Goal: Task Accomplishment & Management: Complete application form

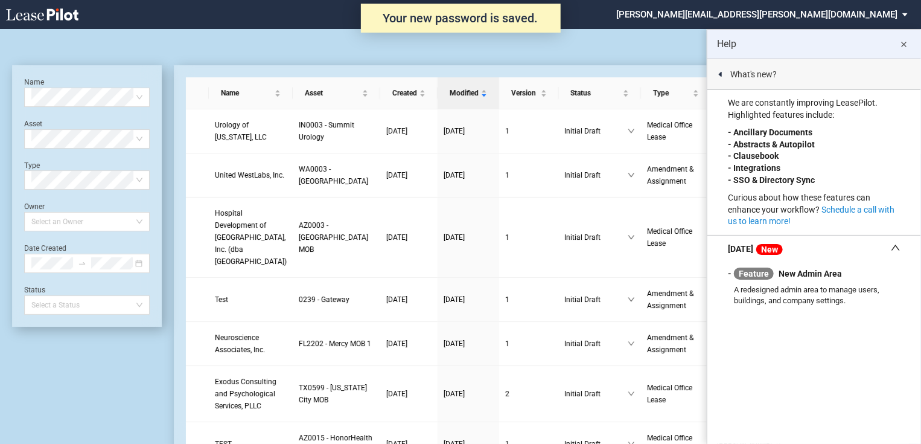
click at [904, 44] on md-icon "close" at bounding box center [904, 44] width 14 height 14
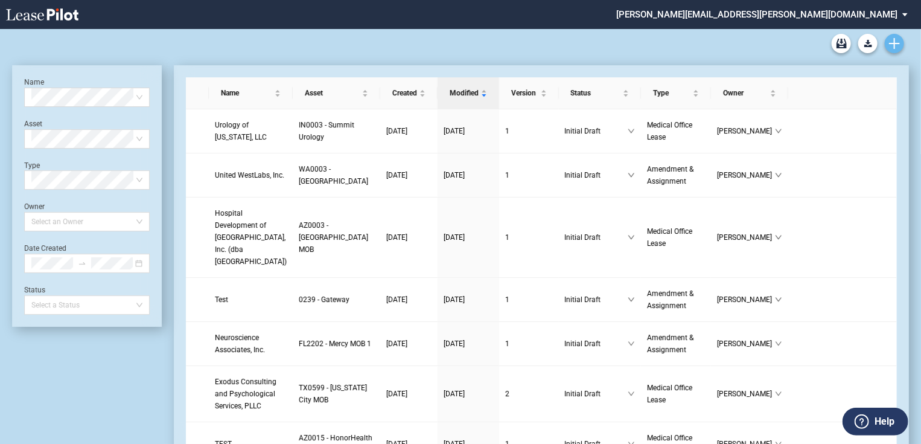
click at [895, 45] on icon "Create new document" at bounding box center [894, 43] width 11 height 11
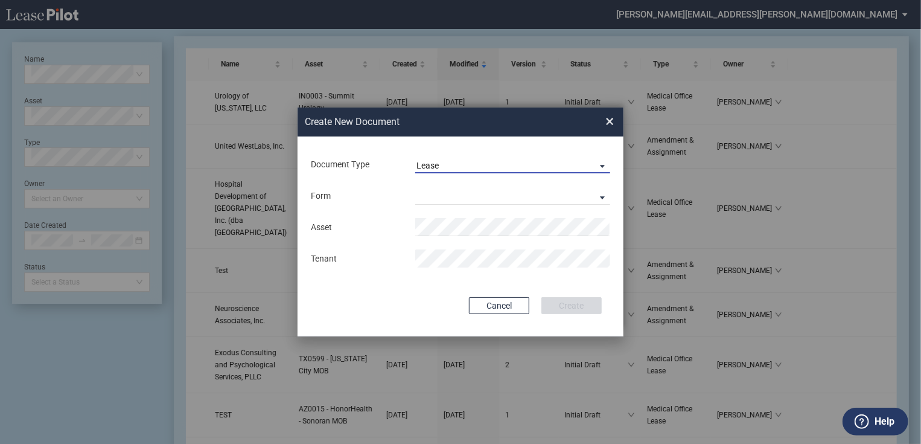
click at [603, 161] on span "Document Type: \aLease\a" at bounding box center [599, 165] width 14 height 12
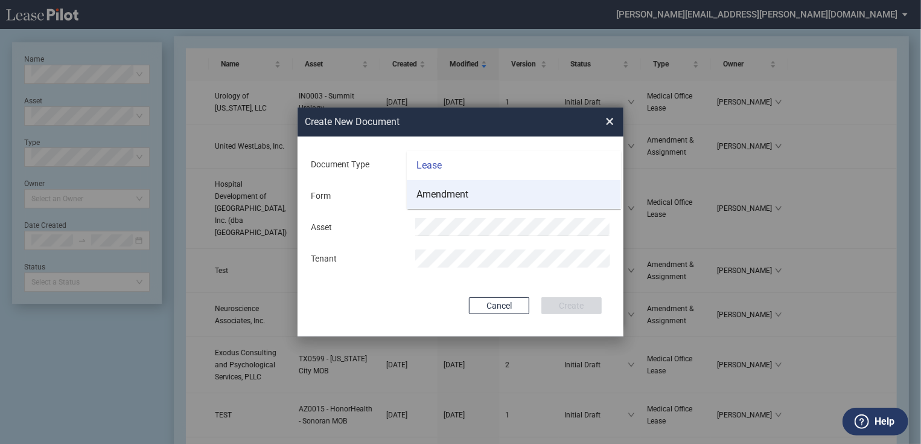
click at [469, 202] on md-option "Amendment" at bounding box center [514, 194] width 214 height 29
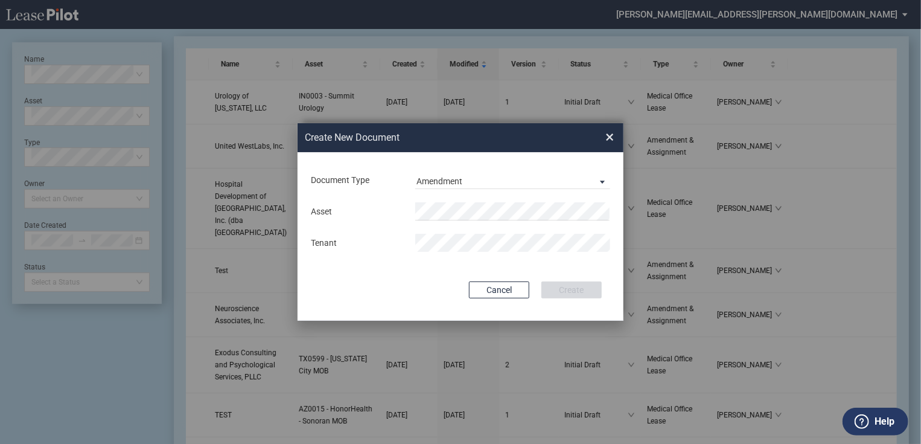
click at [521, 201] on md-input-container "Asset" at bounding box center [461, 211] width 302 height 21
click at [258, 261] on div "Create New Document Create New Conformed Deal × Document Type Amendment Deal Ty…" at bounding box center [460, 222] width 921 height 444
click at [562, 290] on button "Create" at bounding box center [571, 289] width 60 height 17
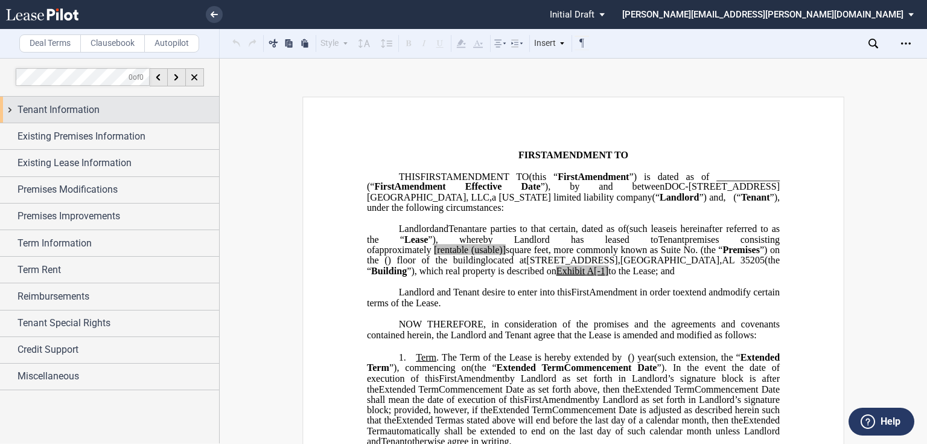
click at [5, 110] on div "Tenant Information" at bounding box center [109, 110] width 219 height 26
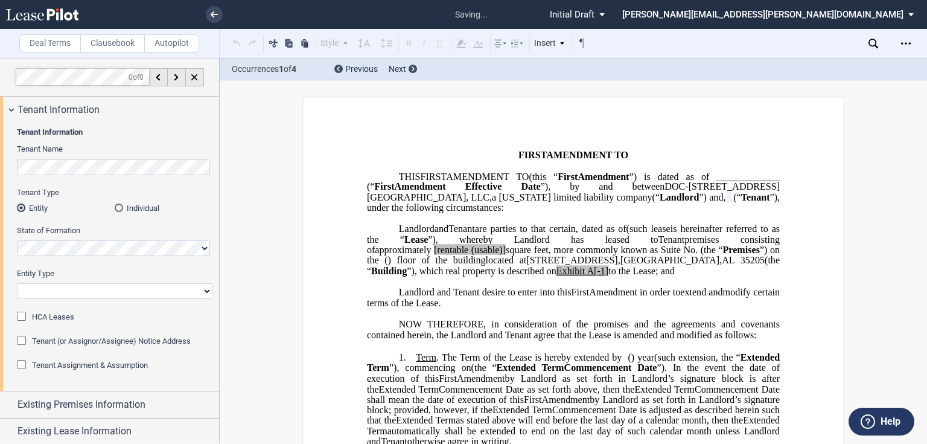
click at [196, 293] on select "Corporation Limited Liability Company General Partnership Limited Partnership O…" at bounding box center [115, 291] width 196 height 16
select select "limited liability company"
click at [17, 283] on select "Corporation Limited Liability Company General Partnership Limited Partnership O…" at bounding box center [115, 291] width 196 height 16
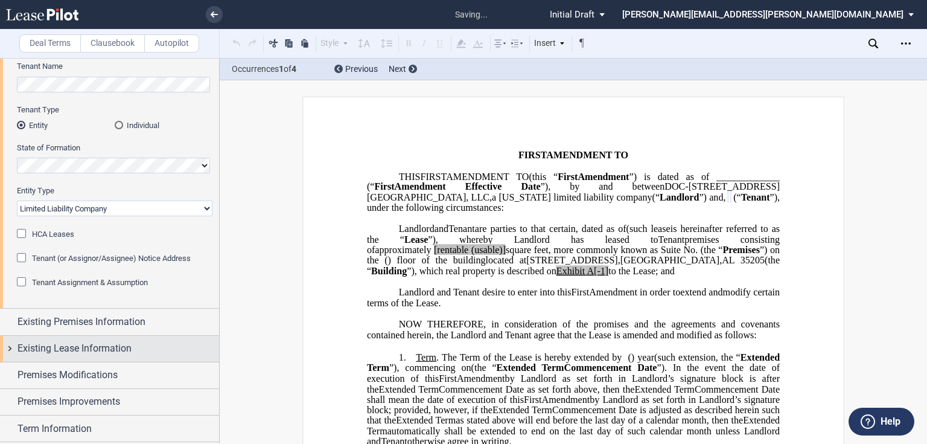
scroll to position [97, 0]
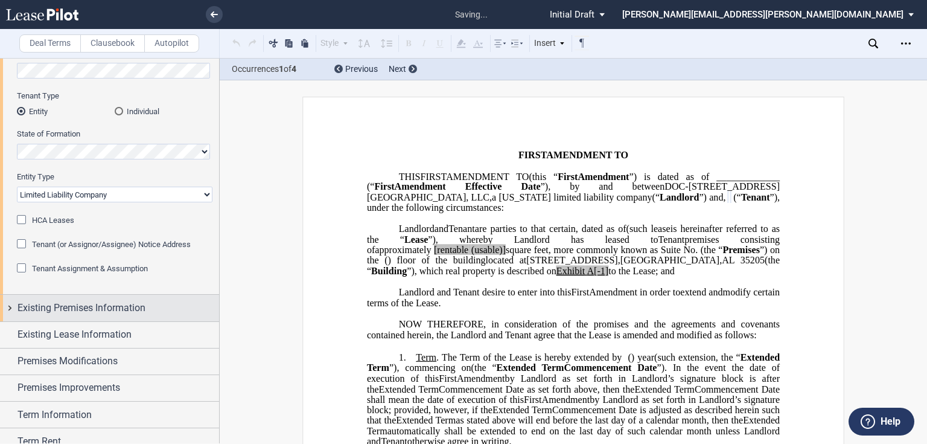
click at [11, 305] on div "Existing Premises Information" at bounding box center [109, 307] width 219 height 26
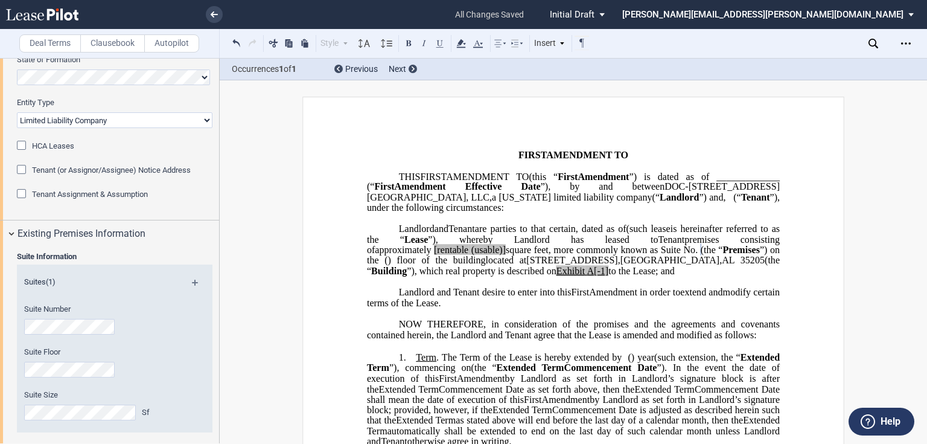
scroll to position [241, 0]
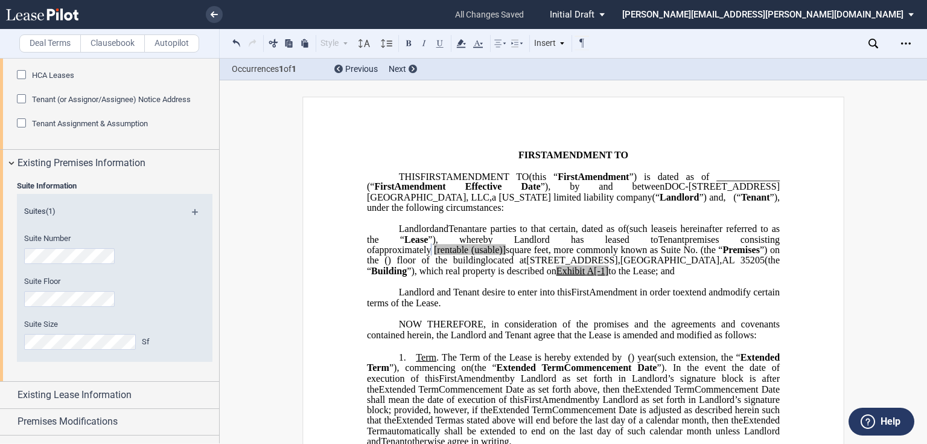
click at [468, 255] on span "[rentable" at bounding box center [451, 249] width 34 height 11
click at [503, 255] on span "(usable)]" at bounding box center [485, 249] width 34 height 11
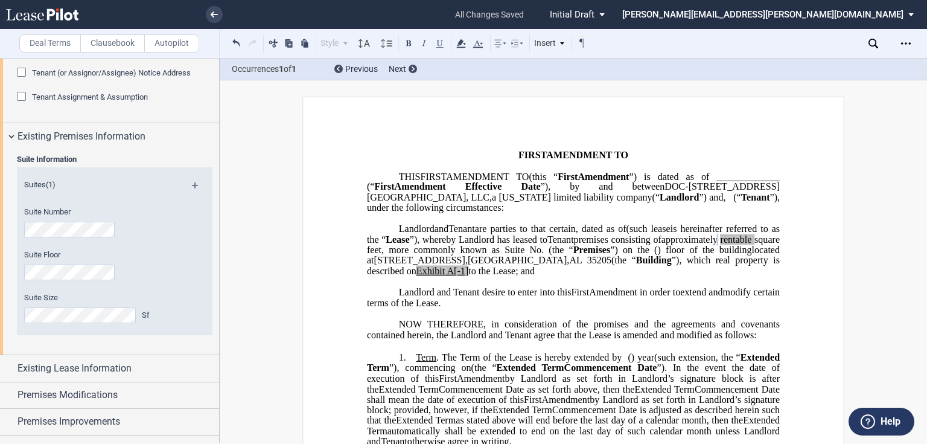
scroll to position [290, 0]
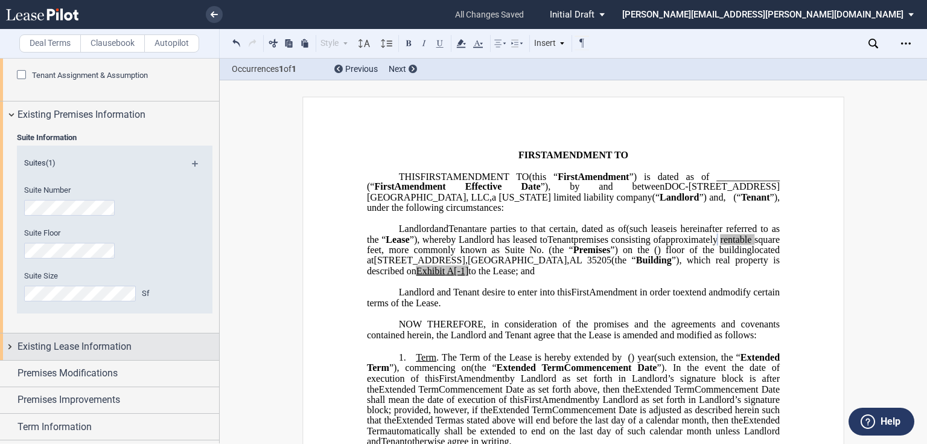
click at [5, 350] on div "Existing Lease Information" at bounding box center [109, 346] width 219 height 26
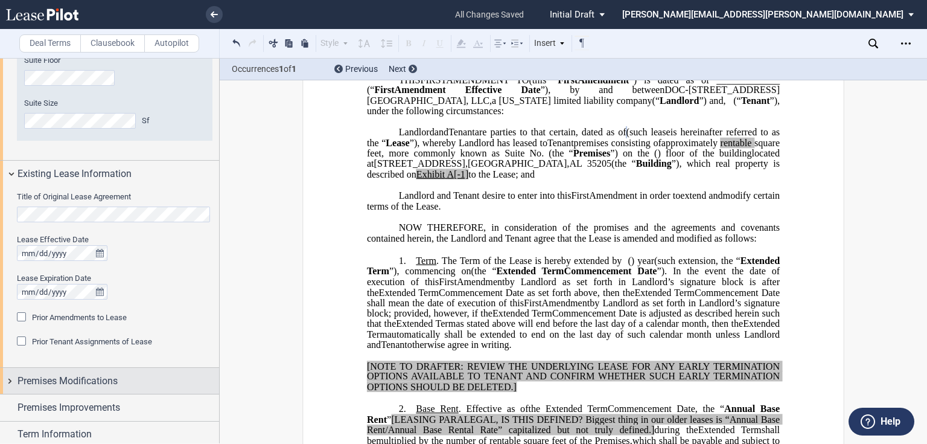
scroll to position [483, 0]
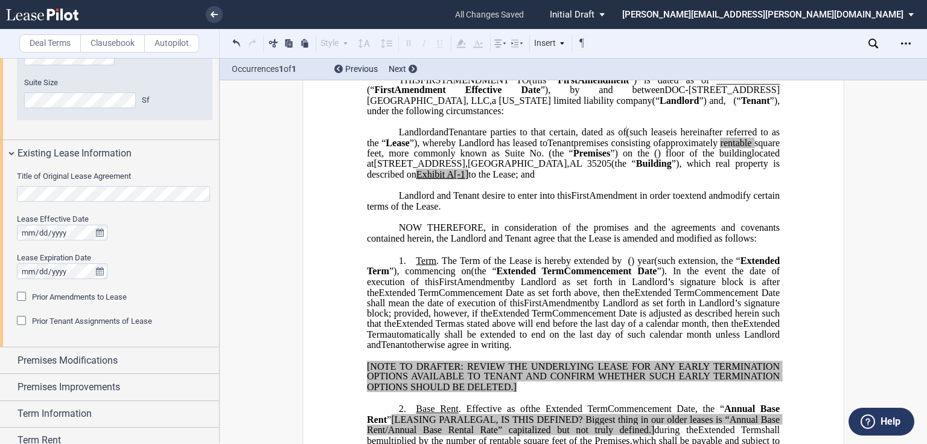
click at [22, 298] on div "Prior Amendments to Lease" at bounding box center [23, 297] width 12 height 12
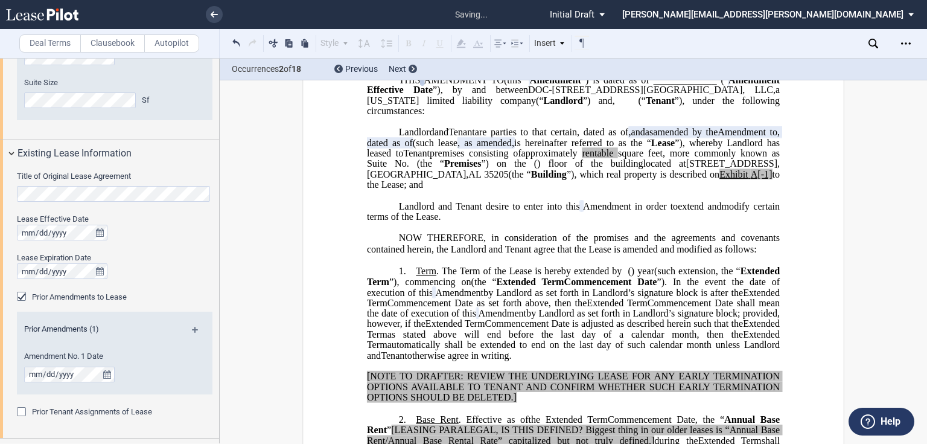
click at [192, 329] on md-icon at bounding box center [200, 333] width 16 height 14
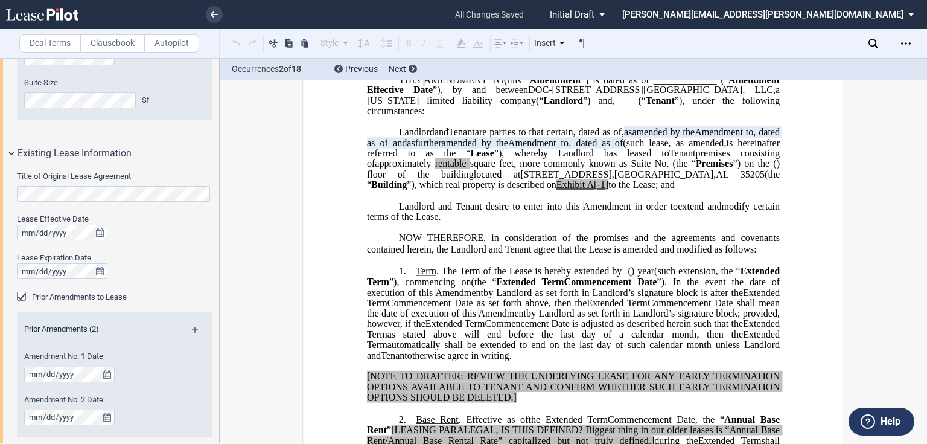
click at [192, 329] on md-icon at bounding box center [200, 333] width 16 height 14
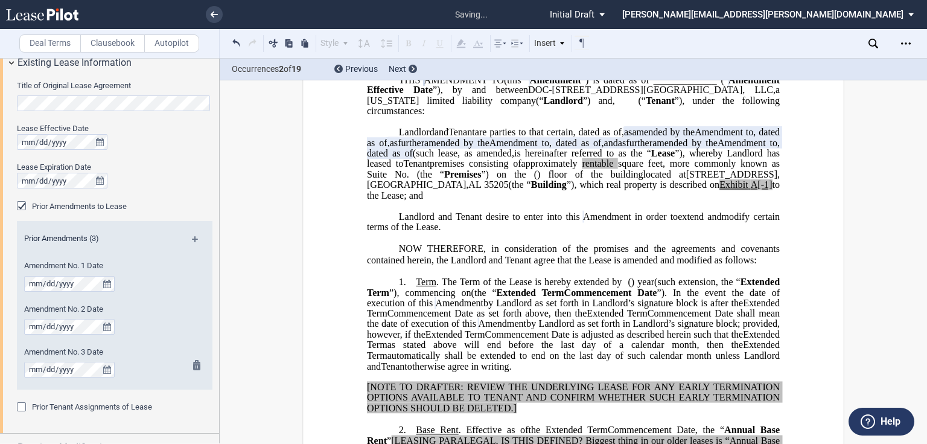
scroll to position [579, 0]
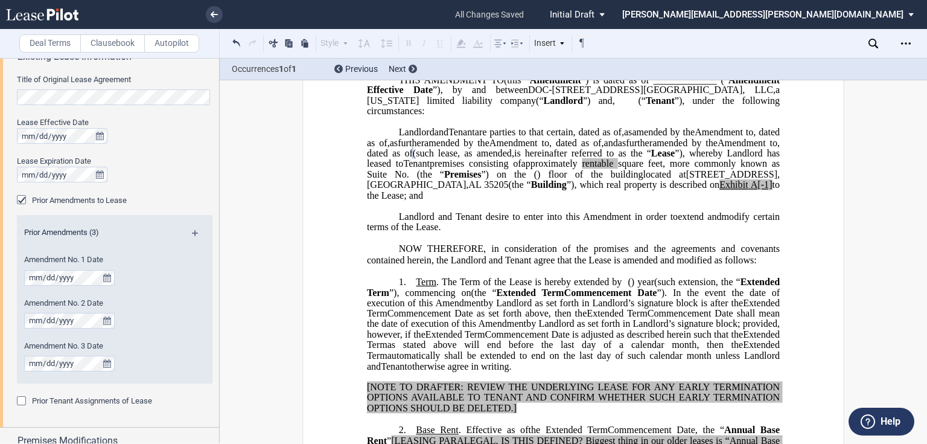
click at [20, 398] on div "Prior Tenant Assignments of Lease" at bounding box center [23, 402] width 12 height 12
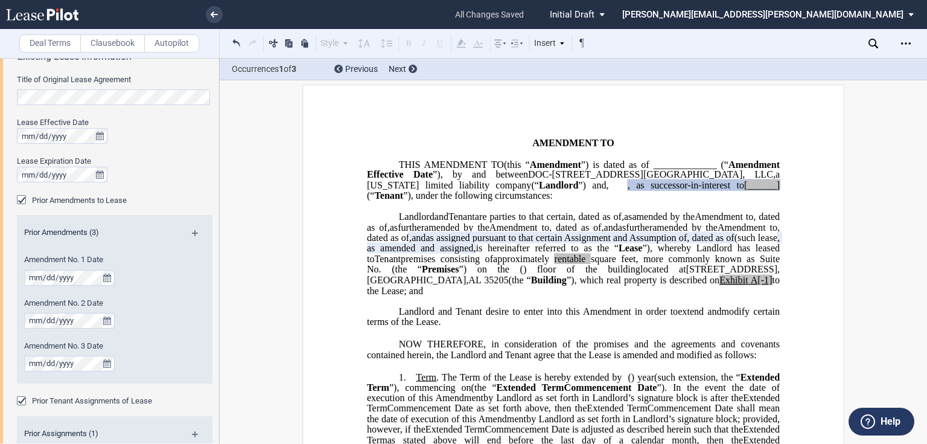
scroll to position [0, 0]
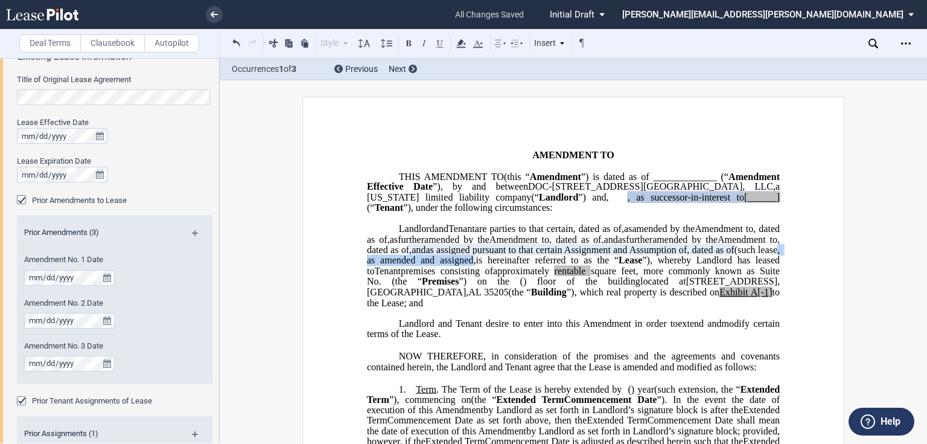
drag, startPoint x: 488, startPoint y: 290, endPoint x: 384, endPoint y: 294, distance: 103.9
click at [384, 266] on span ", as amended and assigned," at bounding box center [574, 254] width 415 height 21
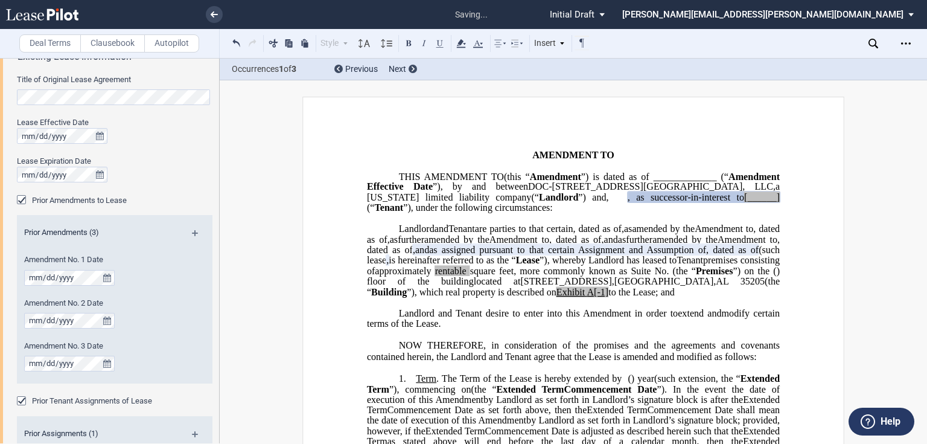
click at [18, 400] on div "Prior Tenant Assignments of Lease" at bounding box center [23, 402] width 12 height 12
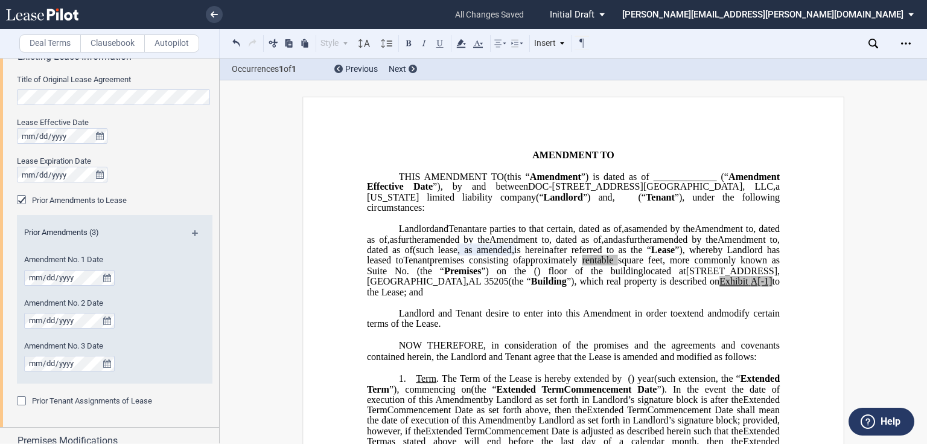
drag, startPoint x: 399, startPoint y: 280, endPoint x: 433, endPoint y: 284, distance: 34.0
click at [457, 255] on span ", as amended," at bounding box center [485, 249] width 57 height 11
click at [630, 244] on span ", dated as of" at bounding box center [574, 233] width 415 height 21
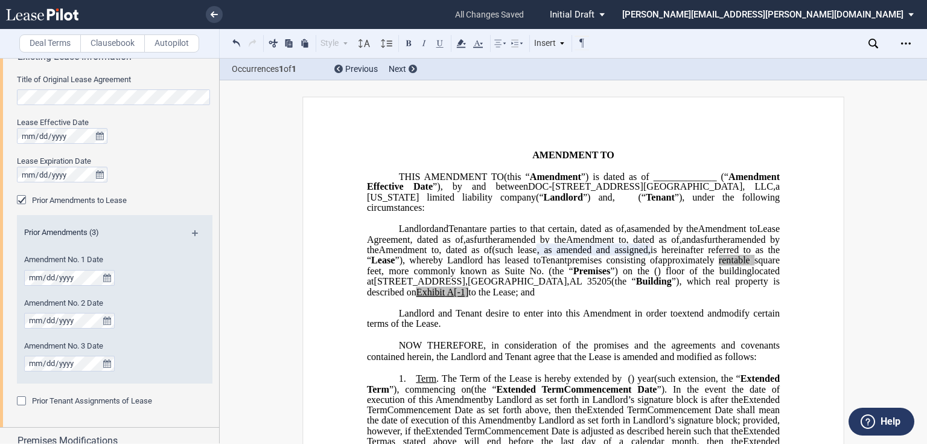
drag, startPoint x: 609, startPoint y: 259, endPoint x: 617, endPoint y: 261, distance: 7.9
click at [626, 244] on span ", dated as of" at bounding box center [652, 239] width 53 height 11
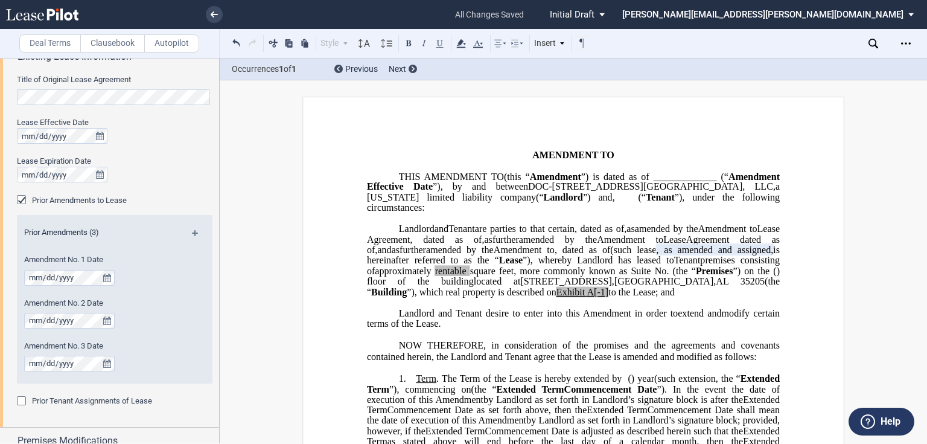
drag, startPoint x: 418, startPoint y: 270, endPoint x: 597, endPoint y: 283, distance: 179.1
click at [426, 255] on span "amended by the" at bounding box center [460, 249] width 68 height 11
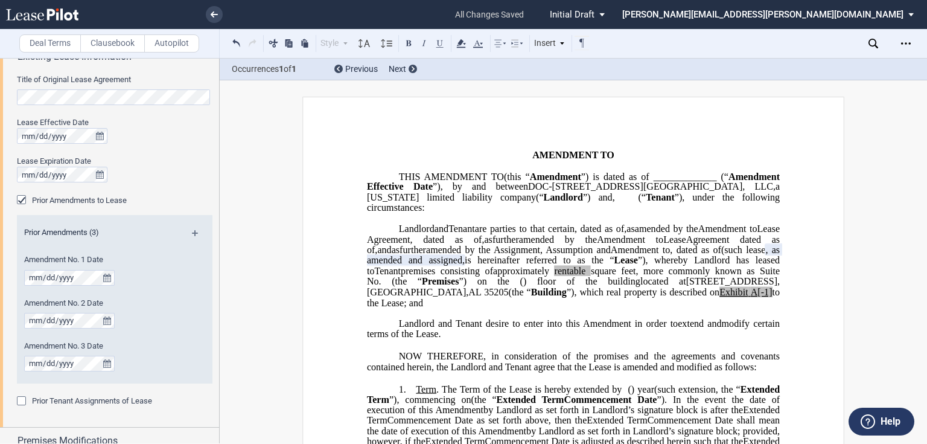
click at [721, 255] on span ", dated as of" at bounding box center [695, 249] width 51 height 11
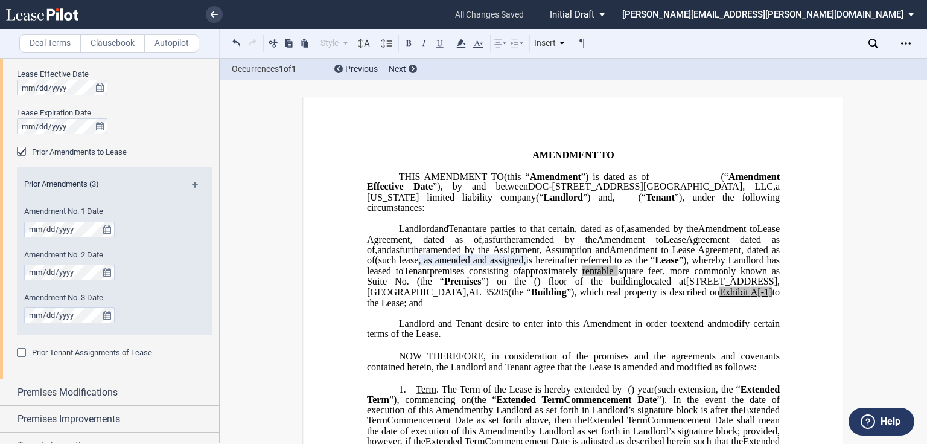
scroll to position [676, 0]
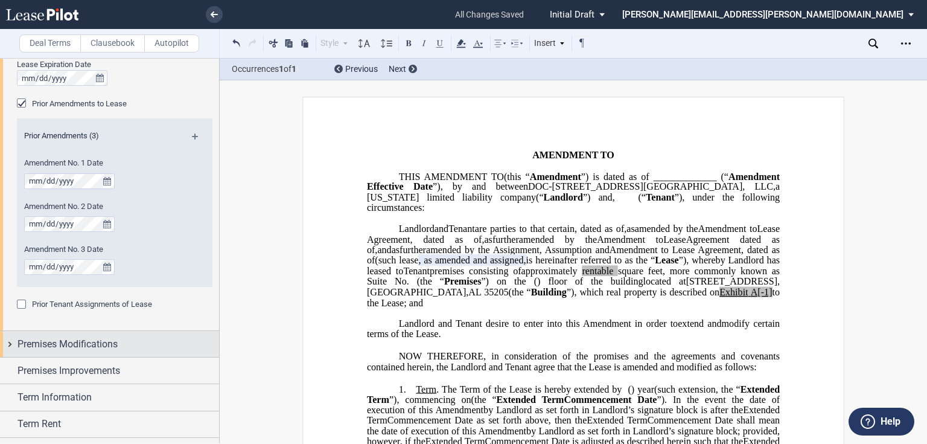
click at [10, 344] on div "Premises Modifications" at bounding box center [109, 344] width 219 height 26
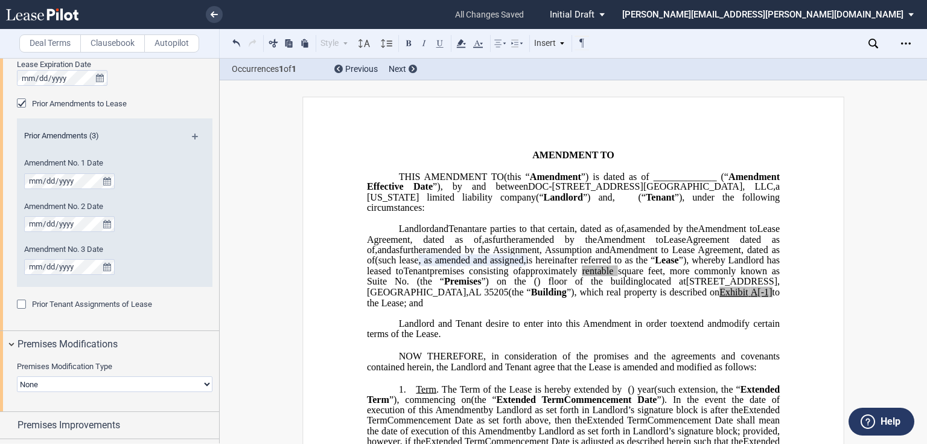
click at [203, 383] on select "None Expansion Relocation" at bounding box center [115, 384] width 196 height 16
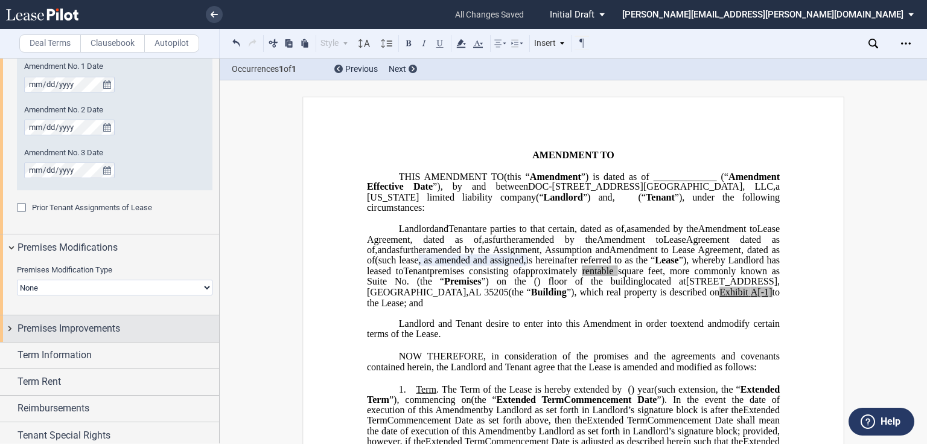
click at [10, 324] on div "Premises Improvements" at bounding box center [109, 328] width 219 height 26
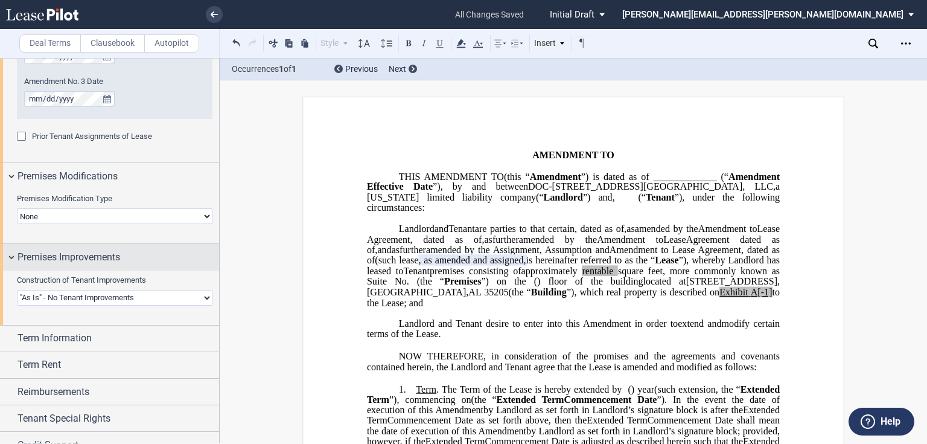
scroll to position [869, 0]
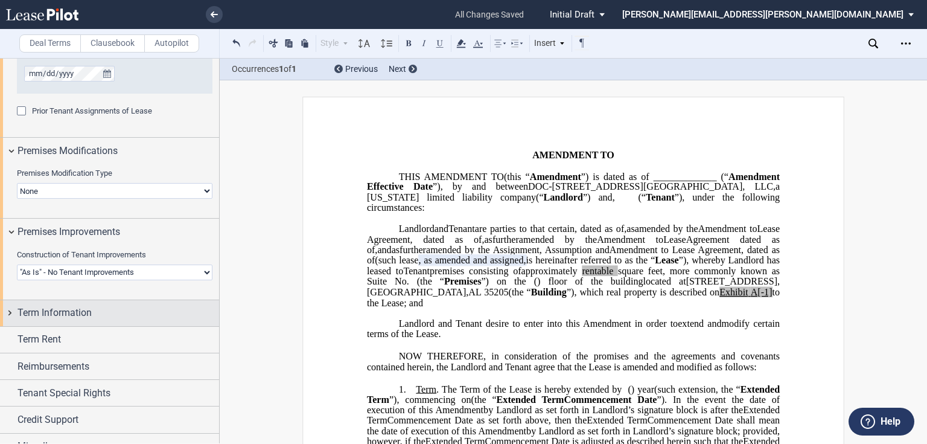
click at [7, 314] on div "Term Information" at bounding box center [109, 313] width 219 height 26
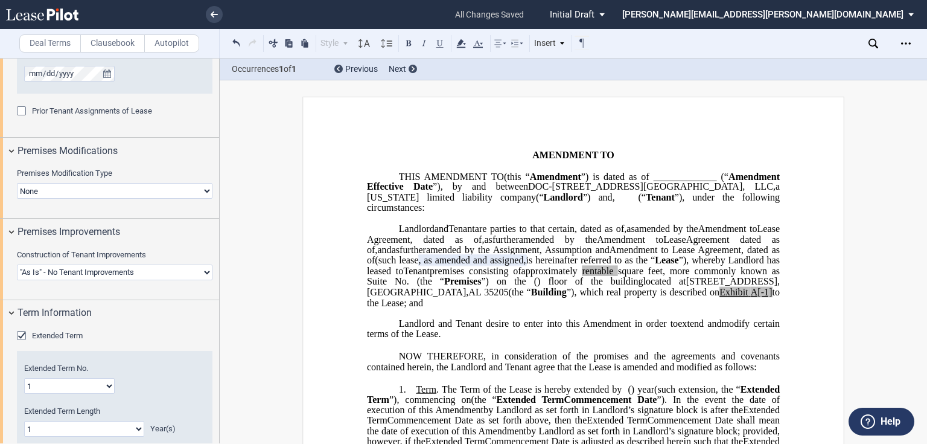
click at [105, 383] on select "1 2 3 4 5 6 7 8 9 10 11 12 13 14 15 16 17 18 19 20" at bounding box center [69, 386] width 91 height 16
select select "number:2"
click at [24, 378] on select "1 2 3 4 5 6 7 8 9 10 11 12 13 14 15 16 17 18 19 20" at bounding box center [69, 386] width 91 height 16
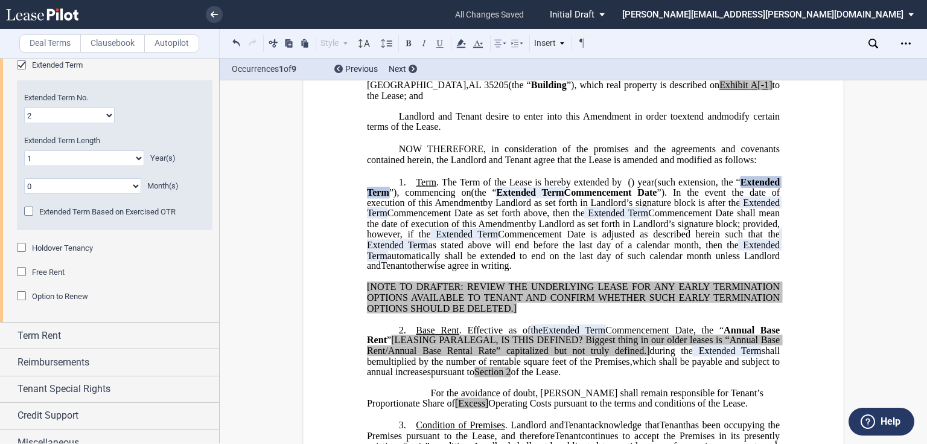
scroll to position [1151, 0]
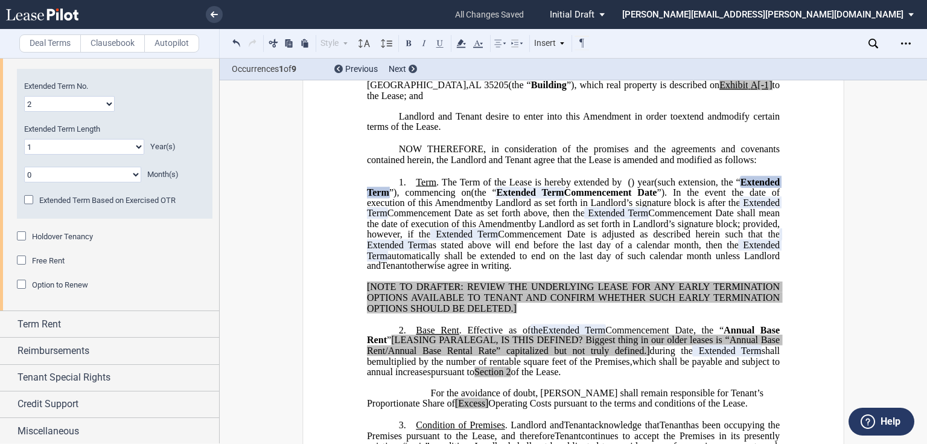
click at [137, 142] on select "0 1 2 3 4 5 6 7 8 9 10 11 12 13 14 15 16 17 18 19 20" at bounding box center [84, 147] width 120 height 16
select select "number:0"
click at [24, 139] on select "0 1 2 3 4 5 6 7 8 9 10 11 12 13 14 15 16 17 18 19 20" at bounding box center [84, 147] width 120 height 16
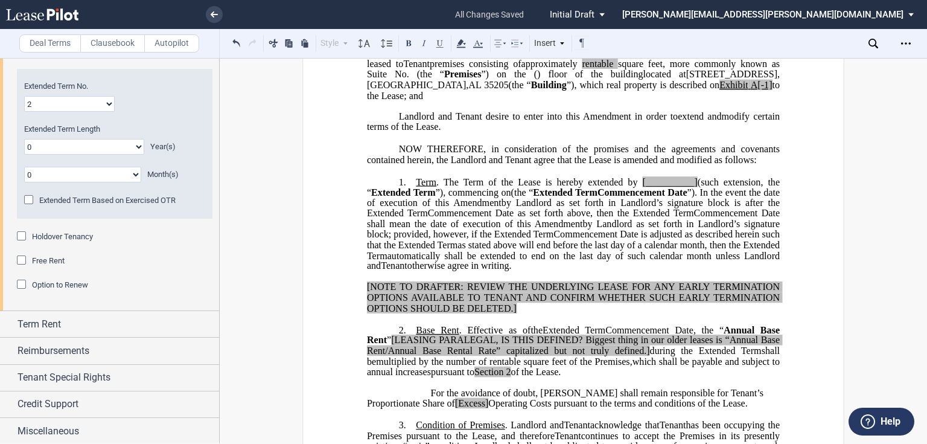
click at [136, 174] on select "0 1 2 3 4 5 6 7 8 9 10 11" at bounding box center [82, 175] width 117 height 16
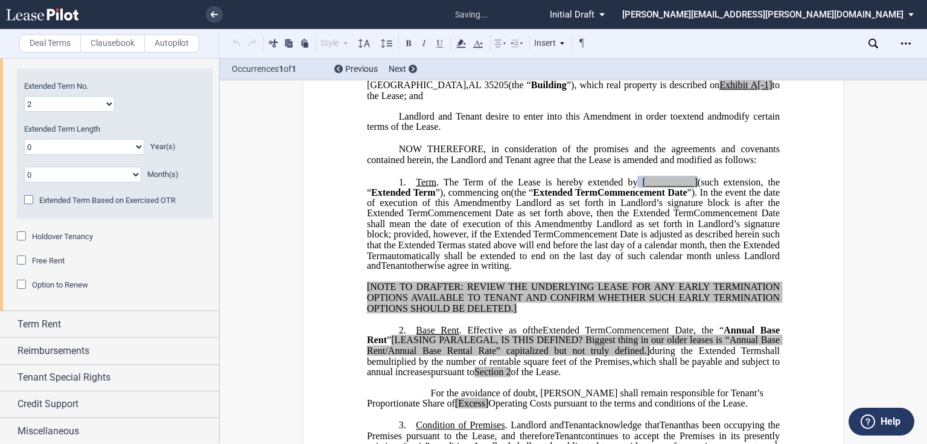
select select "number:11"
click at [24, 167] on select "0 1 2 3 4 5 6 7 8 9 10 11" at bounding box center [82, 175] width 117 height 16
click at [692, 187] on span "s" at bounding box center [694, 181] width 4 height 11
click at [692, 197] on span "(such extension, the “" at bounding box center [574, 186] width 415 height 21
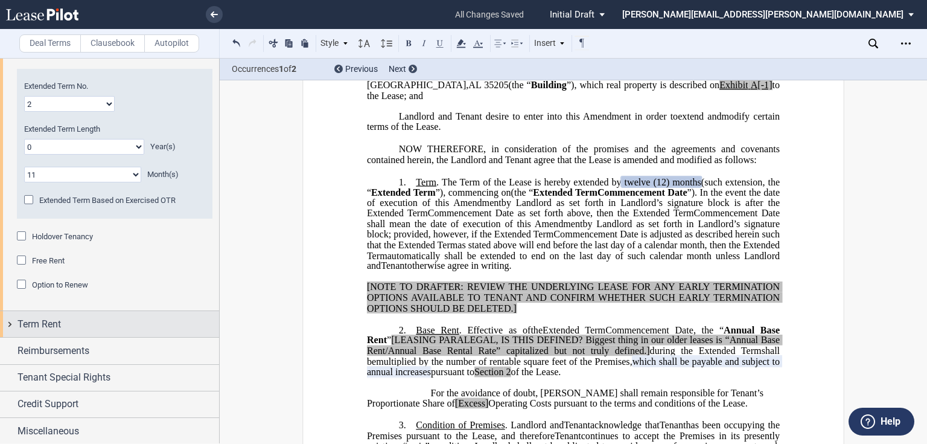
click at [11, 323] on div "Term Rent" at bounding box center [109, 324] width 219 height 26
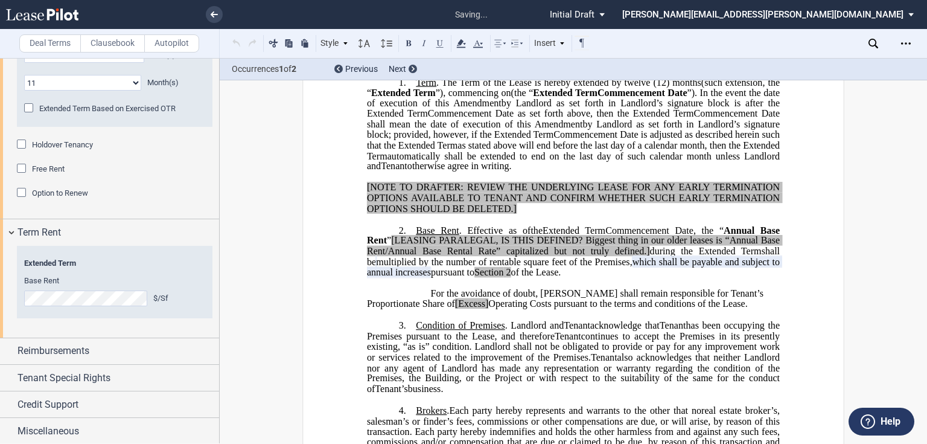
scroll to position [386, 0]
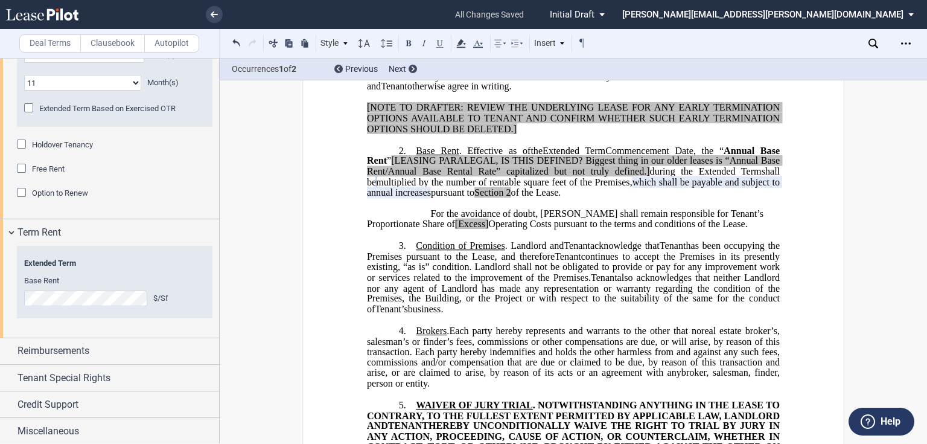
click at [777, 166] on span "Annual Base Rent" at bounding box center [574, 155] width 415 height 21
click at [736, 176] on span "[LEASING PARALEGAL, IS THIS DEFINED? Biggest thing in our older leases is “Annu…" at bounding box center [574, 165] width 415 height 21
click at [749, 166] on span "Annual Base Rent" at bounding box center [574, 155] width 415 height 21
click at [746, 156] on span ", the “" at bounding box center [739, 150] width 39 height 11
click at [748, 156] on span ", the “" at bounding box center [739, 150] width 39 height 11
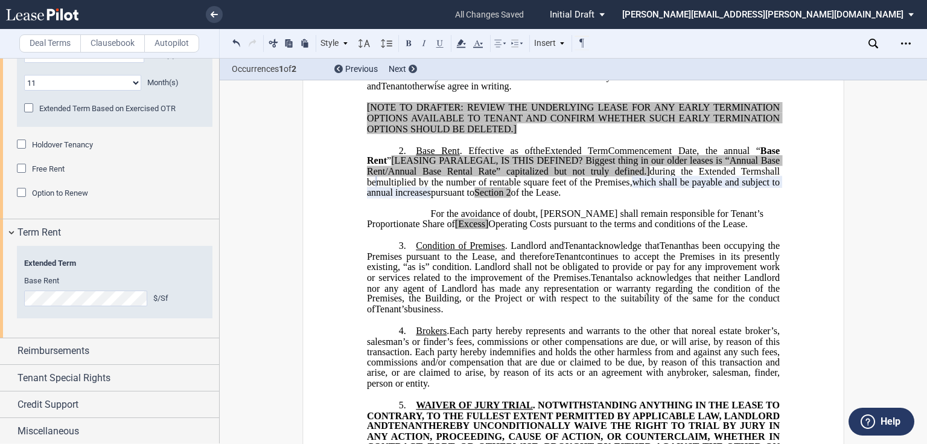
click at [695, 176] on span "[LEASING PARALEGAL, IS THIS DEFINED? Biggest thing in our older leases is “Annu…" at bounding box center [574, 165] width 415 height 21
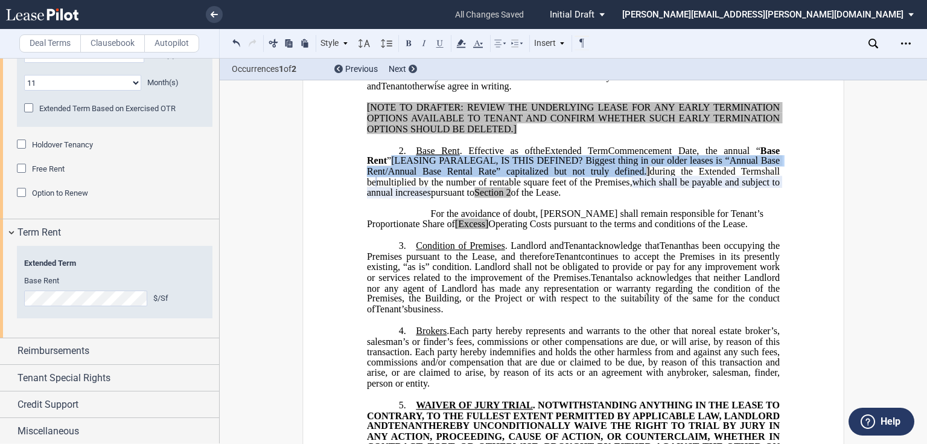
drag, startPoint x: 695, startPoint y: 205, endPoint x: 500, endPoint y: 223, distance: 196.4
click at [419, 176] on span ", the annual “ Base Rent ” [LEASING PARALEGAL, IS THIS DEFINED? Biggest thing i…" at bounding box center [574, 160] width 415 height 31
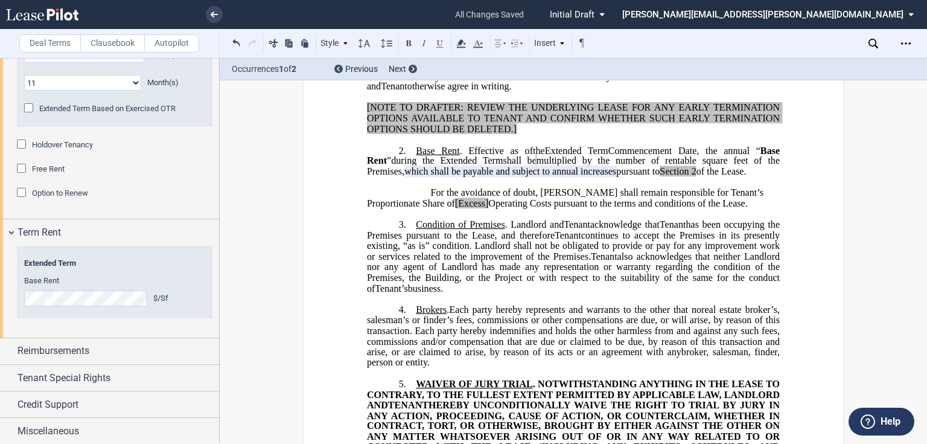
click at [696, 177] on span "2" at bounding box center [694, 171] width 5 height 11
click at [488, 208] on span "Operating Costs pursuant to the terms and conditions of the Lease." at bounding box center [617, 202] width 259 height 11
drag, startPoint x: 436, startPoint y: 241, endPoint x: 521, endPoint y: 292, distance: 99.9
click at [488, 208] on span "Operating Costs pursuant to the terms and conditions of the Lease." at bounding box center [617, 202] width 259 height 11
drag, startPoint x: 714, startPoint y: 231, endPoint x: 742, endPoint y: 238, distance: 28.1
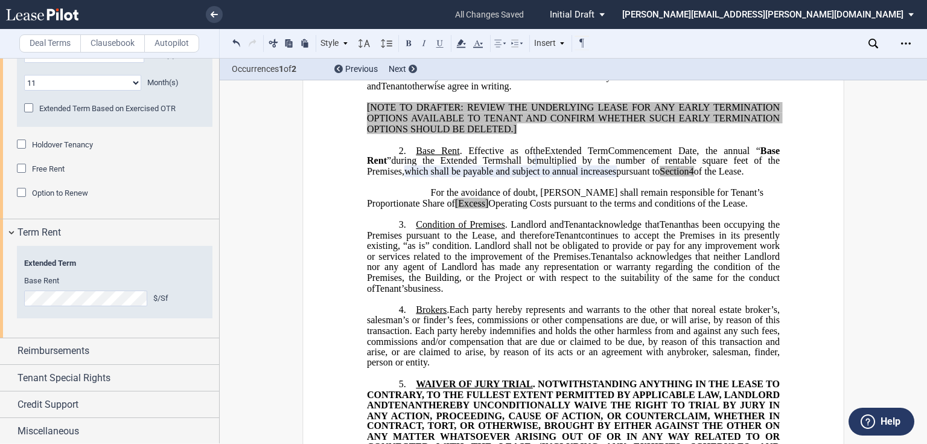
click at [714, 208] on span "For the avoidance of doubt, [PERSON_NAME] shall remain responsible for Tenant’s…" at bounding box center [566, 197] width 399 height 21
drag, startPoint x: 363, startPoint y: 243, endPoint x: 387, endPoint y: 247, distance: 24.5
click at [367, 208] on span "For the avoidance of doubt, Tenant shall remain responsible for Tenant’s propor…" at bounding box center [566, 197] width 399 height 21
drag, startPoint x: 396, startPoint y: 244, endPoint x: 495, endPoint y: 241, distance: 98.4
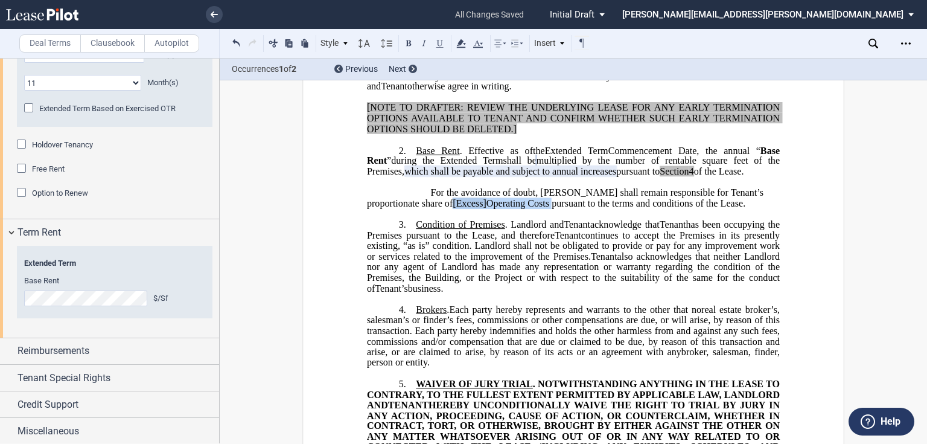
click at [495, 208] on span "For the avoidance of doubt, Tenant shall remain responsible for Tenant’s propor…" at bounding box center [566, 197] width 399 height 21
click at [489, 208] on span "Operating Costs pursuant to the terms and conditions of the Lease." at bounding box center [615, 202] width 259 height 11
drag, startPoint x: 396, startPoint y: 242, endPoint x: 495, endPoint y: 244, distance: 98.4
click at [495, 208] on span "For the avoidance of doubt, Tenant shall remain responsible for Tenant’s propor…" at bounding box center [566, 197] width 399 height 21
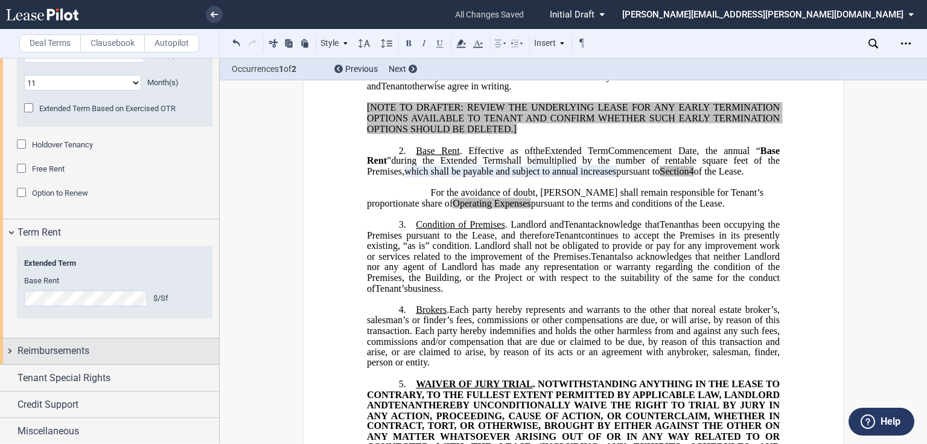
click at [7, 347] on div "Reimbursements" at bounding box center [109, 351] width 219 height 26
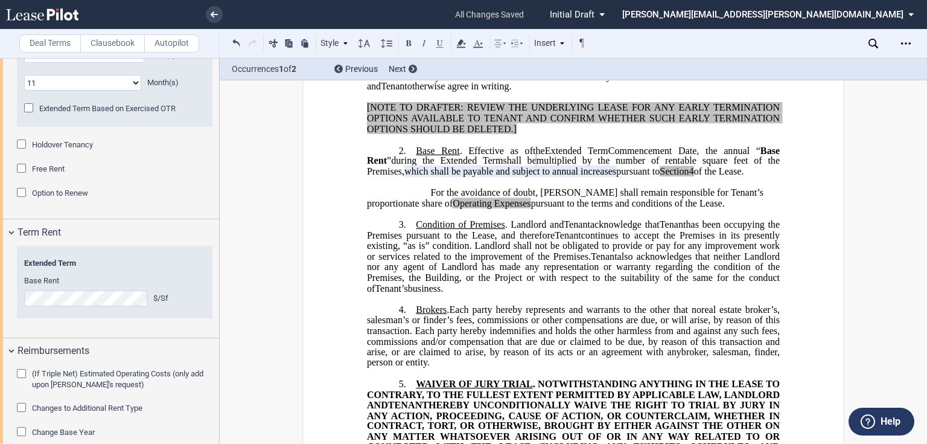
scroll to position [1291, 0]
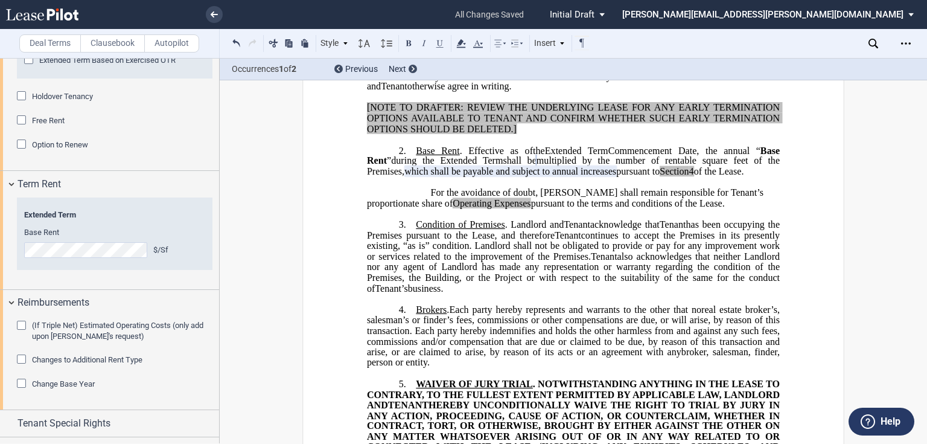
click at [19, 323] on div "(If Triple Net) Estimated Operating Costs (only add upon Tenant's request)" at bounding box center [23, 326] width 12 height 12
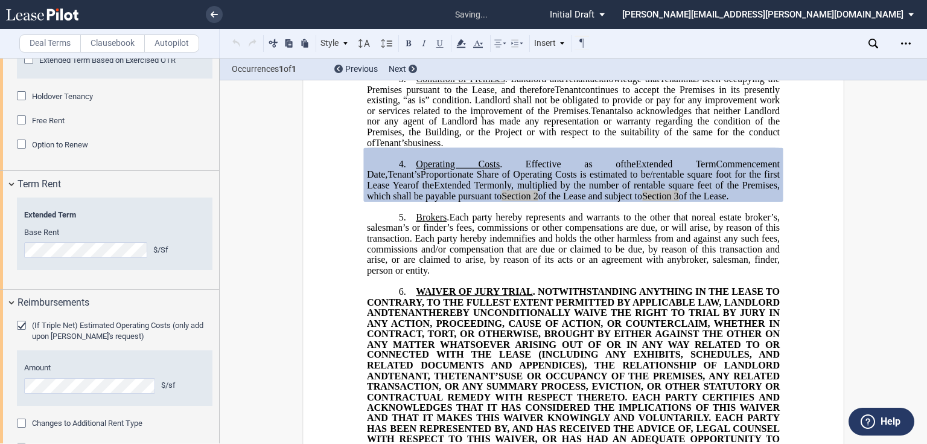
scroll to position [532, 0]
click at [19, 323] on div "(If Triple Net) Estimated Operating Costs (only add upon Tenant's request)" at bounding box center [23, 326] width 12 height 12
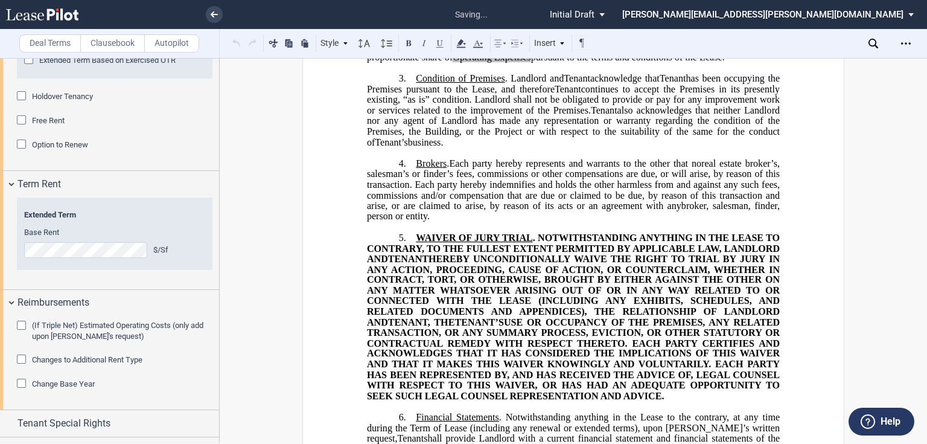
click at [20, 355] on div "Changes to Additional Rent Type" at bounding box center [23, 360] width 12 height 12
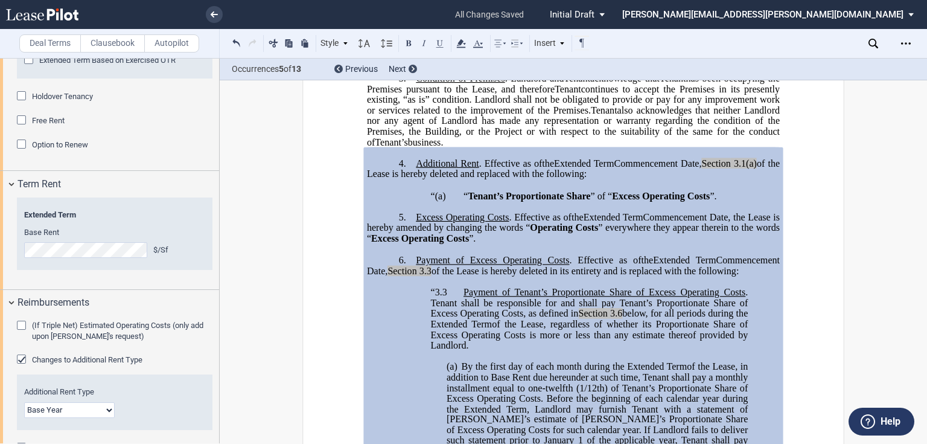
click at [20, 355] on div "Changes to Additional Rent Type" at bounding box center [23, 360] width 12 height 12
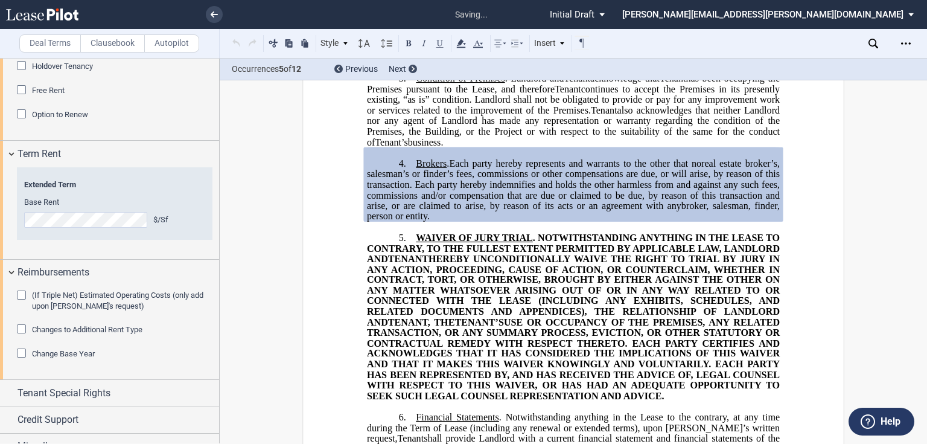
scroll to position [1337, 0]
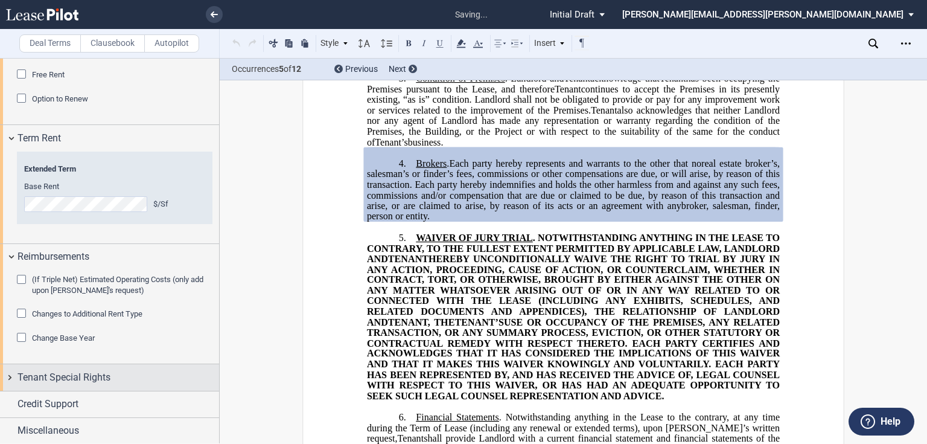
click at [9, 378] on div "Tenant Special Rights" at bounding box center [109, 377] width 219 height 26
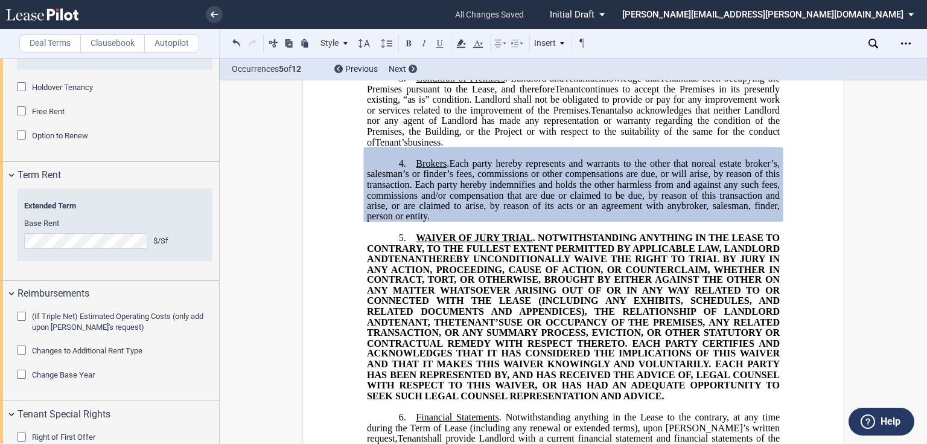
scroll to position [1299, 0]
click at [22, 86] on div "Holdover Tenancy" at bounding box center [23, 89] width 12 height 12
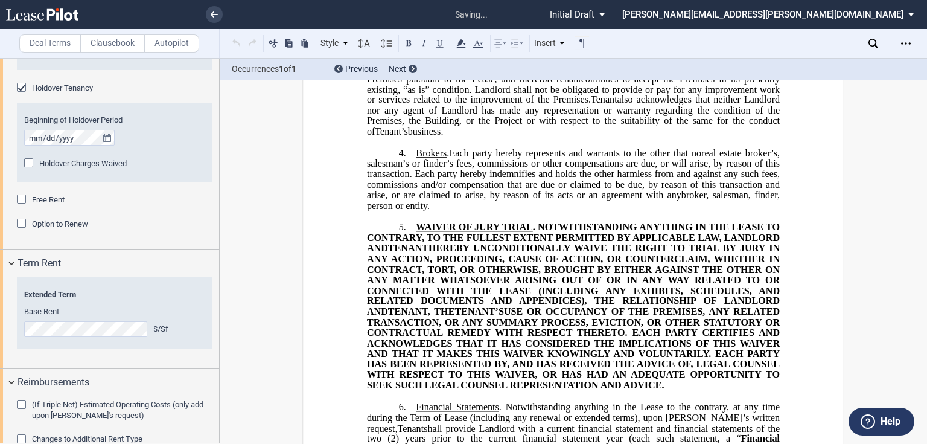
scroll to position [314, 0]
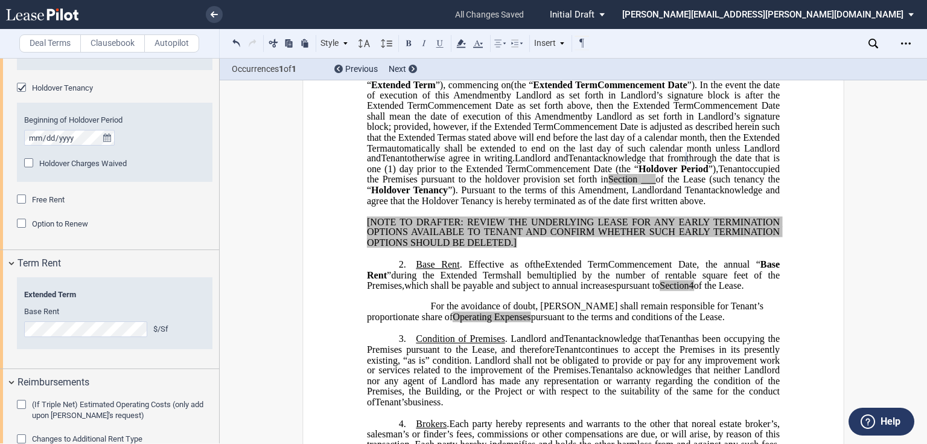
click at [655, 185] on span "___" at bounding box center [648, 179] width 14 height 11
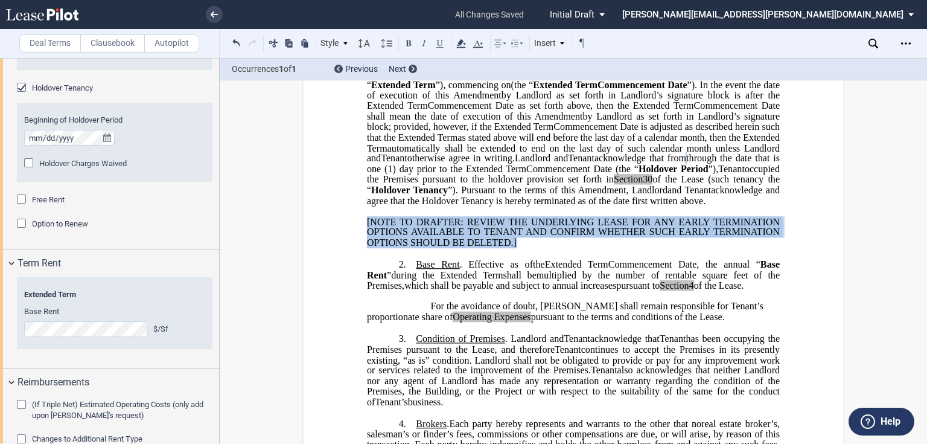
drag, startPoint x: 514, startPoint y: 286, endPoint x: 357, endPoint y: 258, distance: 159.9
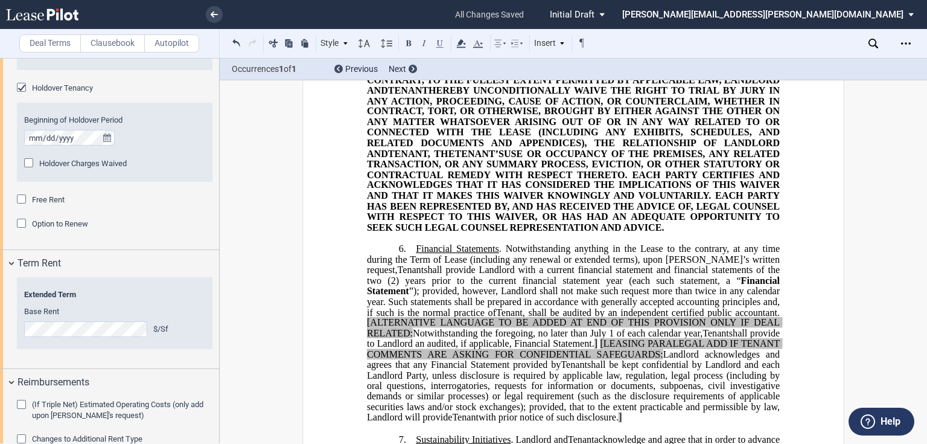
scroll to position [894, 0]
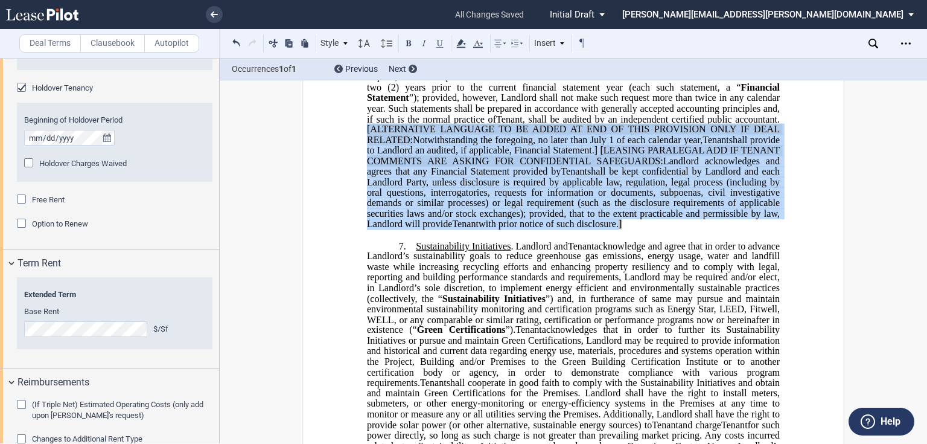
drag, startPoint x: 364, startPoint y: 179, endPoint x: 758, endPoint y: 275, distance: 405.1
click at [758, 229] on p "6. Financial Statements . Notwithstanding anything in the Lease to the contrary…" at bounding box center [573, 139] width 413 height 179
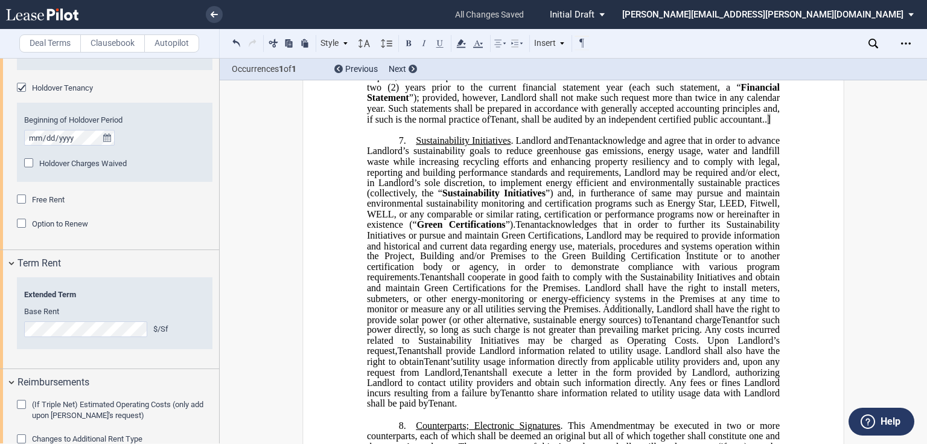
click at [741, 124] on p "6. Financial Statements . Notwithstanding anything in the Lease to the contrary…" at bounding box center [573, 87] width 413 height 74
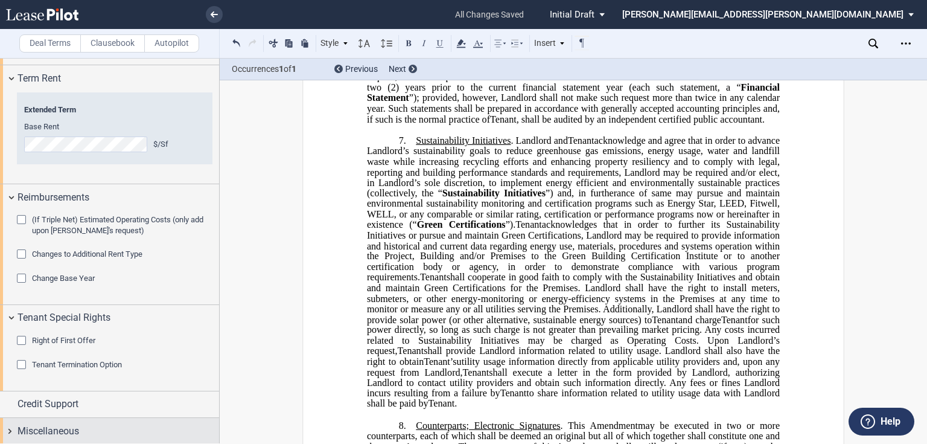
click at [9, 426] on div "Miscellaneous" at bounding box center [109, 431] width 219 height 26
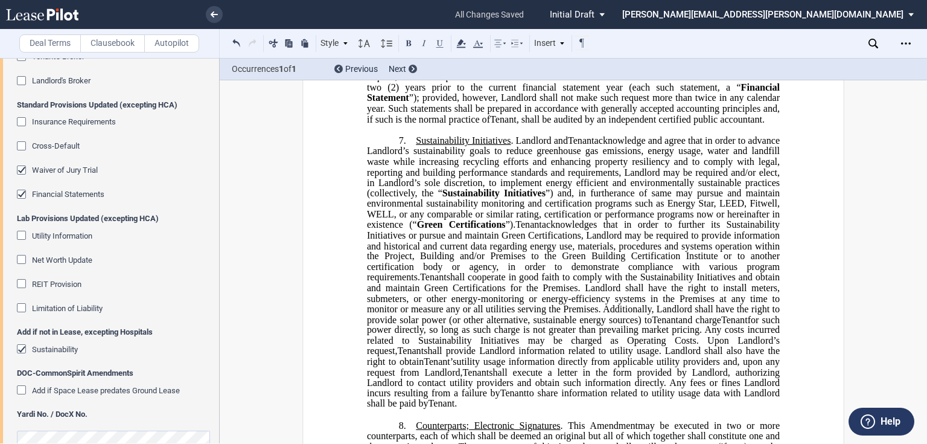
scroll to position [1967, 0]
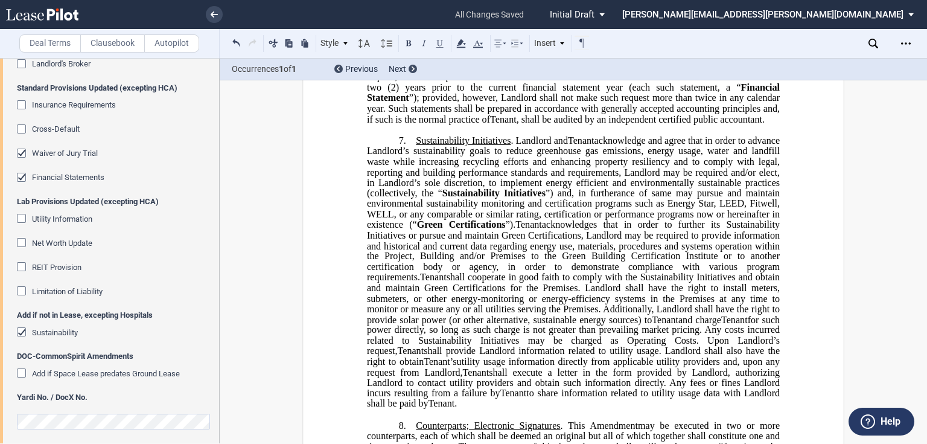
click at [19, 153] on div "Waiver of Jury Trial" at bounding box center [23, 154] width 12 height 12
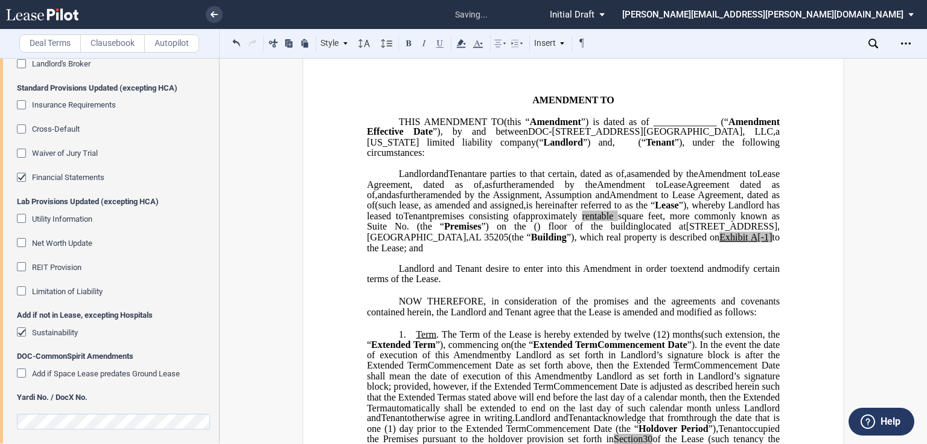
scroll to position [0, 0]
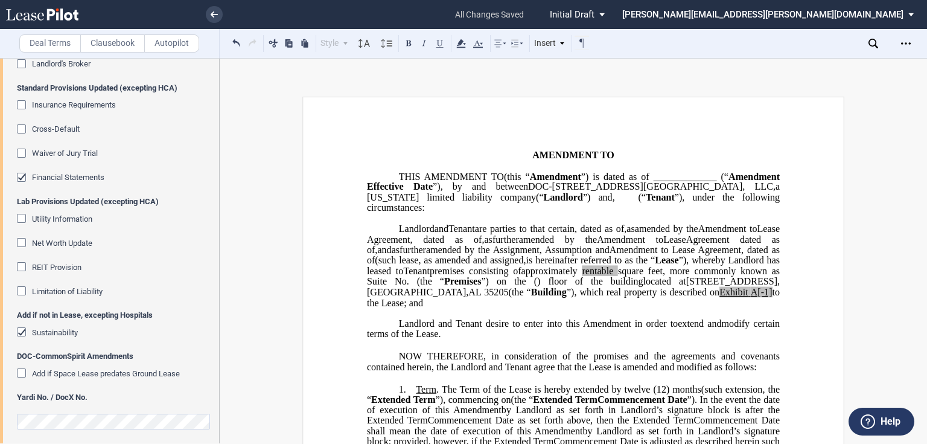
drag, startPoint x: 396, startPoint y: 238, endPoint x: 585, endPoint y: 238, distance: 188.9
click at [585, 238] on p "DOC-2660 10th Avenue South MOB, LLC , a Wisconsin limited liability company (“ …" at bounding box center [573, 266] width 413 height 84
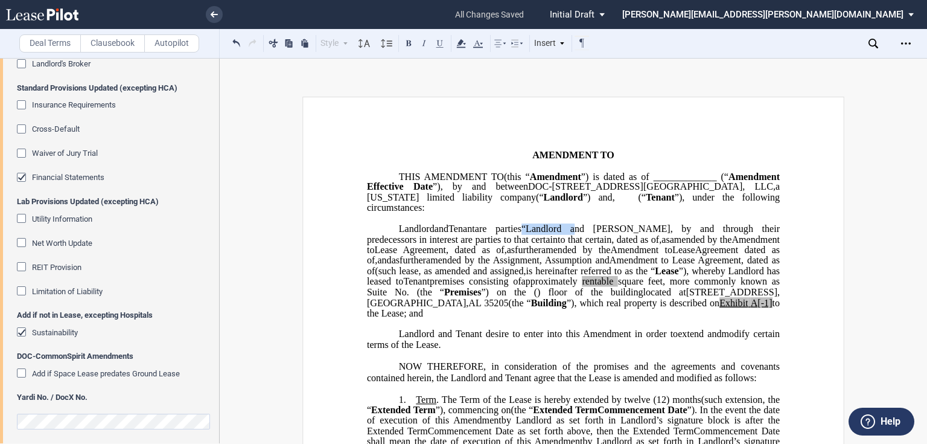
drag, startPoint x: 531, startPoint y: 238, endPoint x: 580, endPoint y: 234, distance: 49.6
click at [580, 234] on span "“Landlord and Tenant, by and through their predecessors in interest are parties…" at bounding box center [574, 233] width 415 height 21
click at [538, 244] on span "are parties “Landlord and Tenant, by and through their predecessors in interest…" at bounding box center [574, 233] width 415 height 21
drag, startPoint x: 483, startPoint y: 239, endPoint x: 618, endPoint y: 236, distance: 134.6
click at [618, 236] on span "are parties “Landlord and Tenant, by and through their predecessors in interest…" at bounding box center [574, 233] width 415 height 21
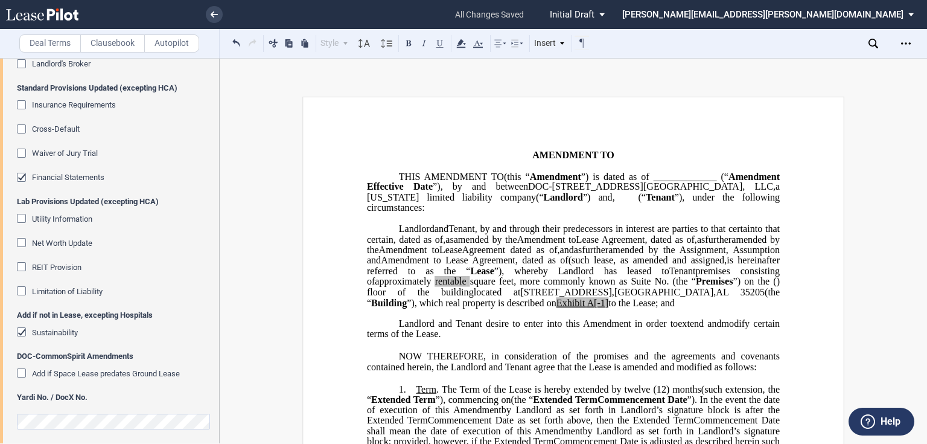
drag, startPoint x: 710, startPoint y: 238, endPoint x: 769, endPoint y: 238, distance: 59.1
click at [769, 238] on span ", by and through their predecessors in interest are parties to that certain to …" at bounding box center [574, 233] width 415 height 21
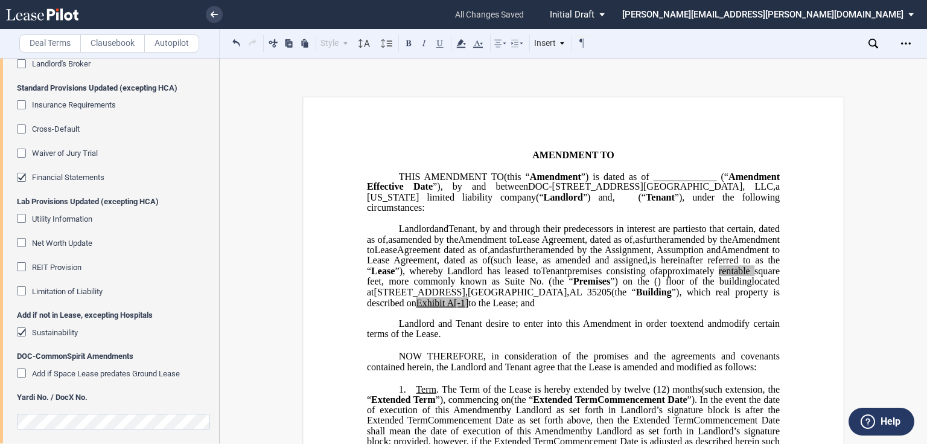
drag, startPoint x: 613, startPoint y: 321, endPoint x: 613, endPoint y: 328, distance: 6.6
click at [613, 307] on span "”), which real property is described on" at bounding box center [574, 296] width 415 height 21
click at [518, 308] on span "A[-1]" at bounding box center [507, 302] width 22 height 11
click at [514, 308] on span "A-1]" at bounding box center [505, 302] width 18 height 11
drag, startPoint x: 724, startPoint y: 324, endPoint x: 772, endPoint y: 320, distance: 48.4
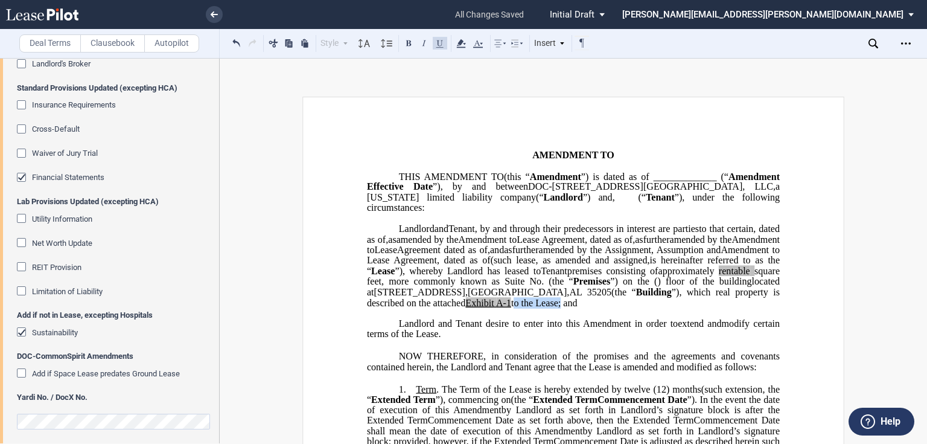
click at [577, 308] on span "to the Lease; and" at bounding box center [544, 302] width 66 height 11
click at [216, 18] on link at bounding box center [214, 14] width 17 height 17
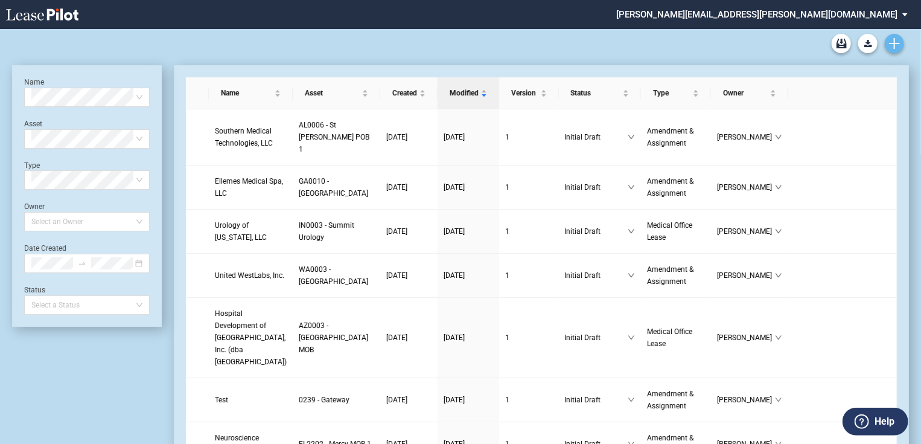
click at [892, 44] on icon "Create new document" at bounding box center [894, 43] width 11 height 11
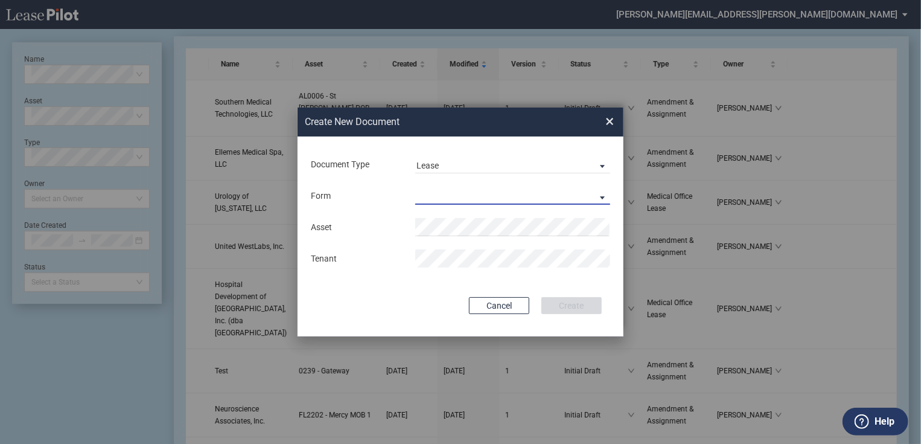
click at [594, 198] on md-select "Medical Office Lease Scottsdale Lease Louisville Lease 1370 Medical Place Lease…" at bounding box center [512, 195] width 195 height 18
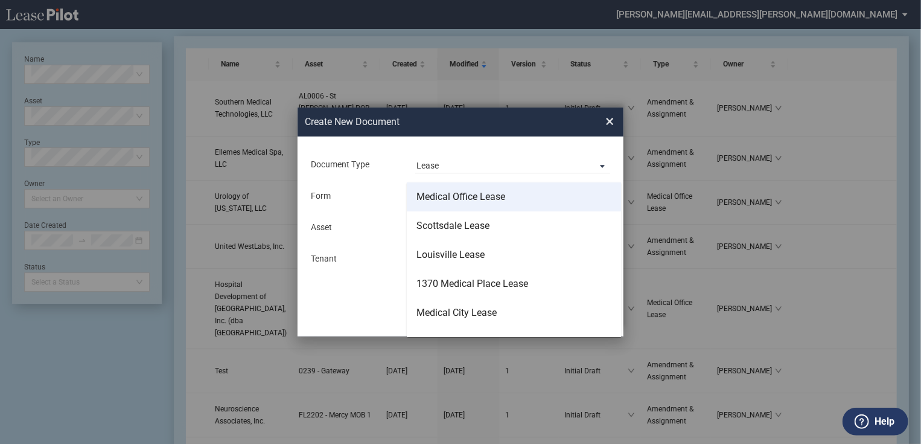
click at [524, 196] on md-option "Medical Office Lease" at bounding box center [514, 196] width 214 height 29
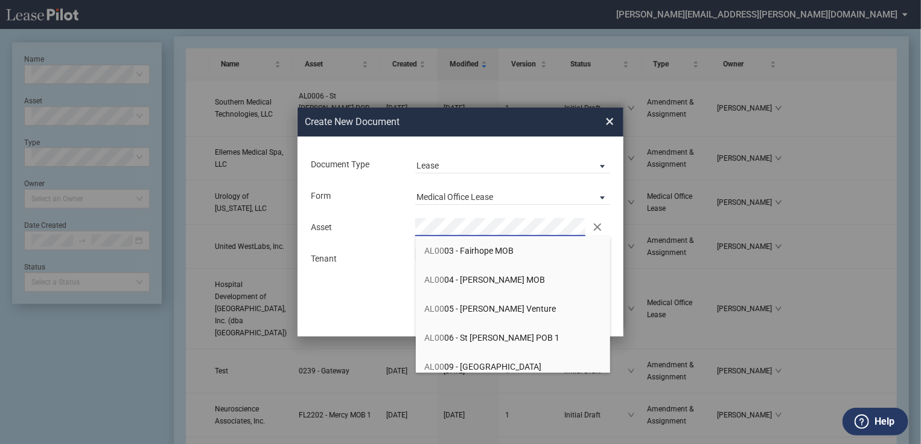
click at [475, 335] on span "AL00 06 - St Vincent POB 1" at bounding box center [492, 337] width 135 height 10
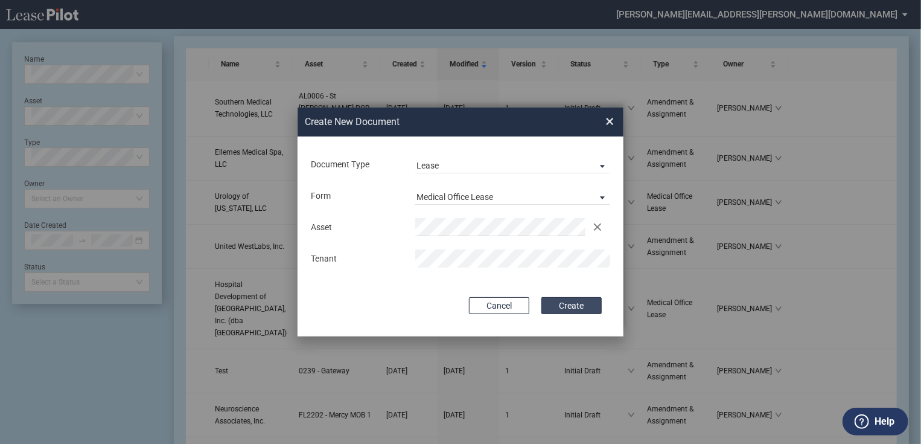
click at [567, 302] on button "Create" at bounding box center [571, 305] width 60 height 17
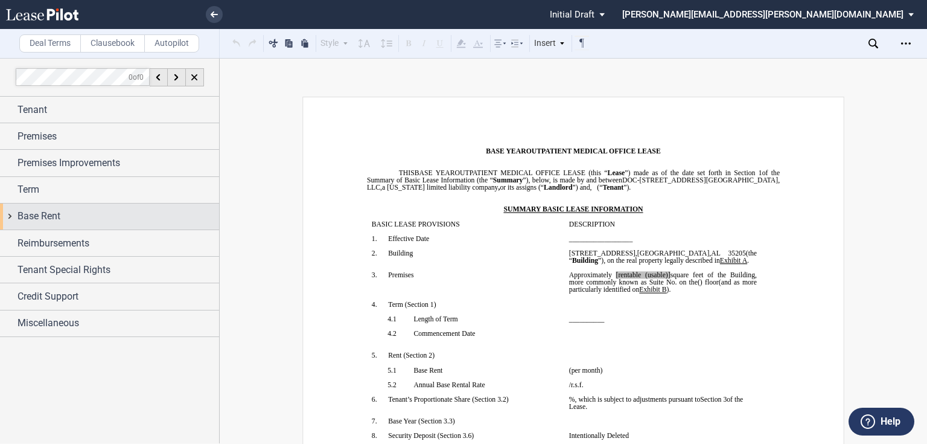
click at [7, 217] on div "Base Rent" at bounding box center [109, 216] width 219 height 26
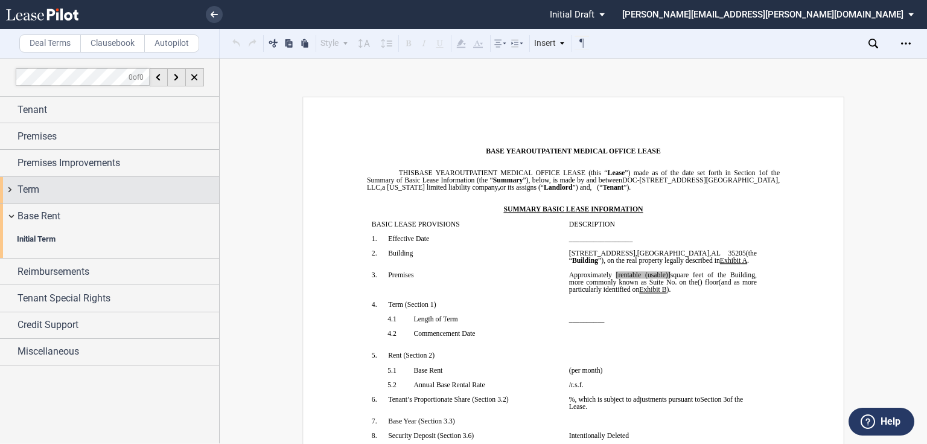
click at [7, 188] on div "Term" at bounding box center [109, 190] width 219 height 26
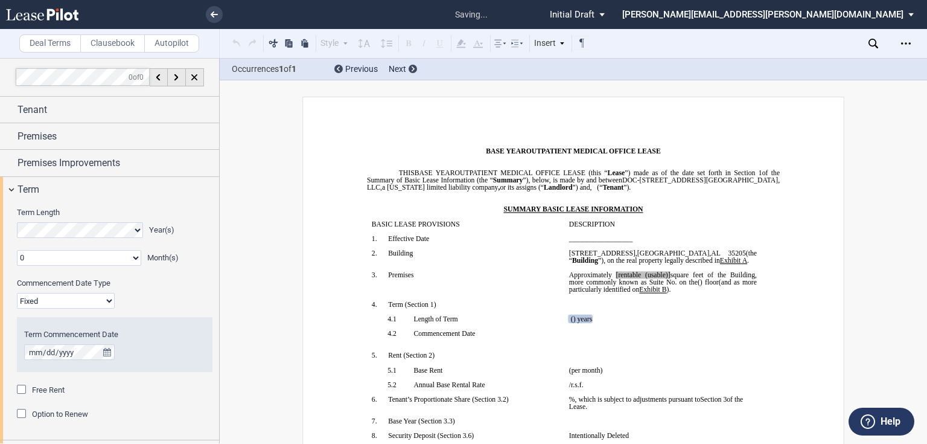
click at [109, 302] on select "Fixed Floating" at bounding box center [66, 301] width 98 height 16
select select "floating"
click at [17, 293] on select "Fixed Floating" at bounding box center [66, 301] width 98 height 16
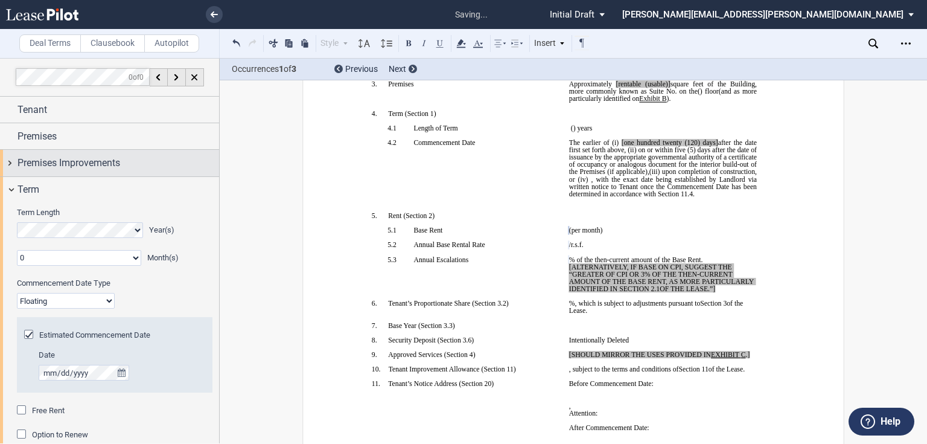
click at [8, 159] on div "Premises Improvements" at bounding box center [109, 163] width 219 height 26
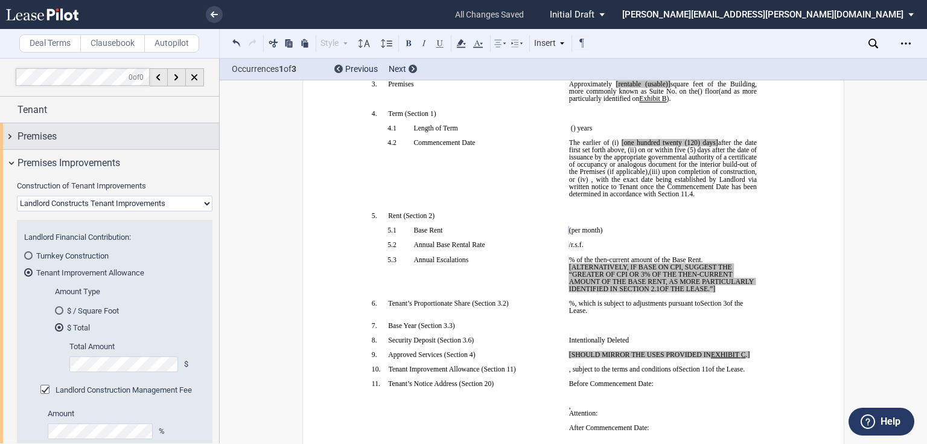
click at [10, 137] on div "Premises" at bounding box center [109, 136] width 219 height 26
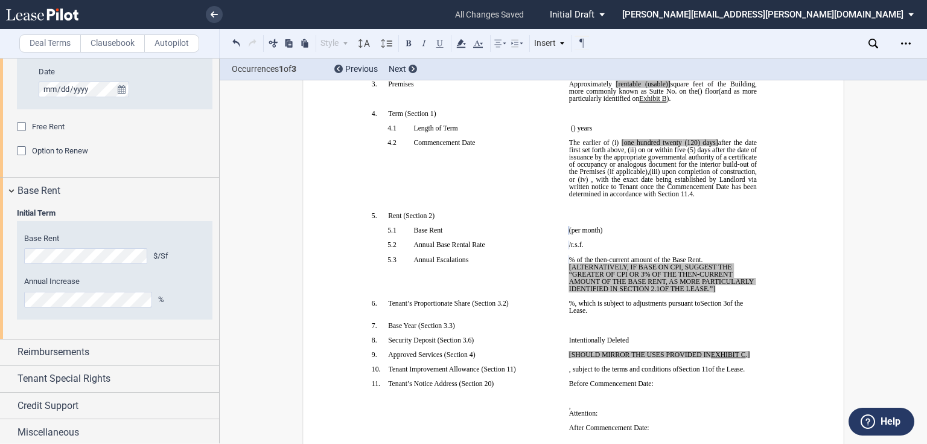
scroll to position [865, 0]
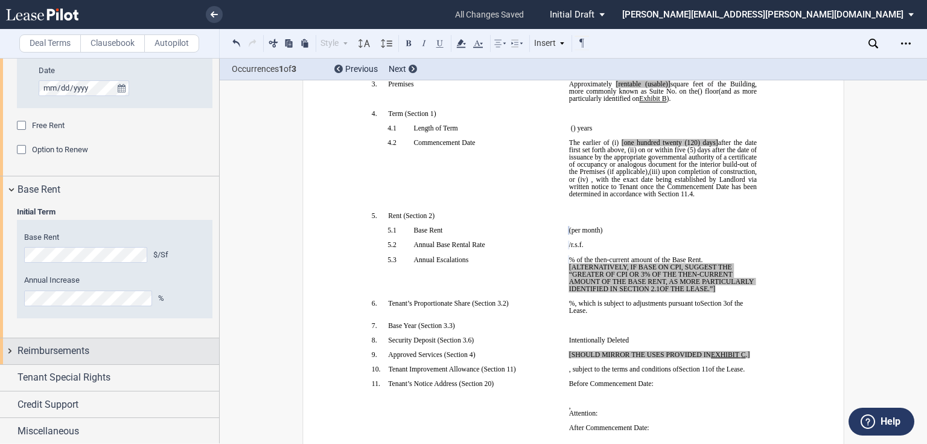
click at [6, 350] on div "Reimbursements" at bounding box center [109, 351] width 219 height 26
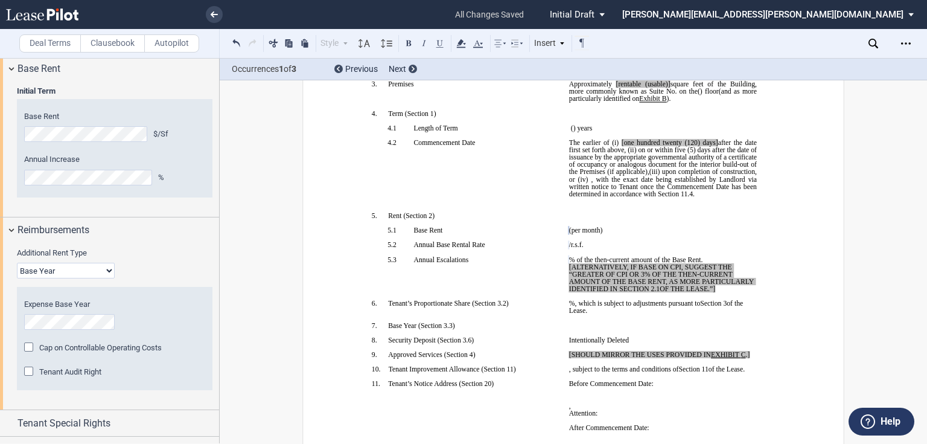
scroll to position [1010, 0]
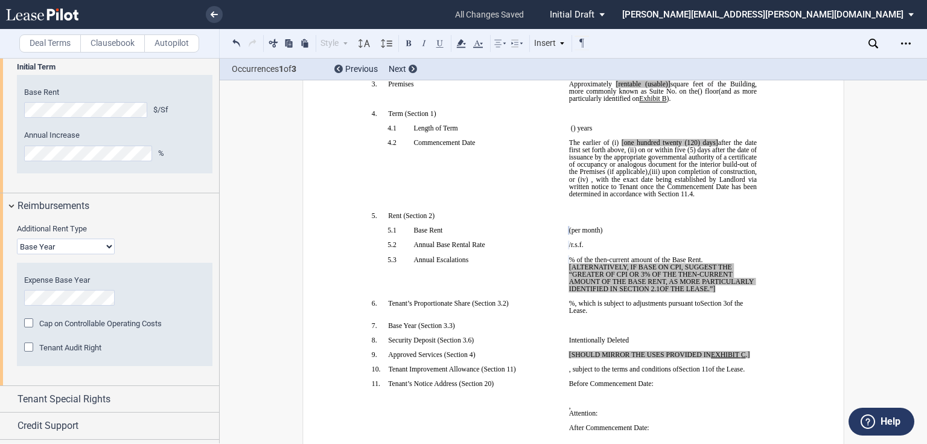
click at [106, 245] on select "Base Year Triple Net" at bounding box center [66, 246] width 98 height 16
select select "triple net"
click at [17, 254] on select "Base Year Triple Net" at bounding box center [66, 246] width 98 height 16
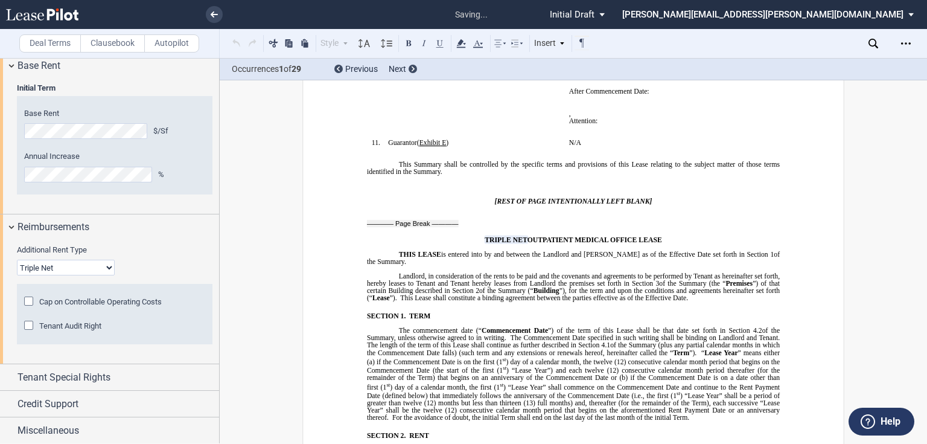
scroll to position [579, 0]
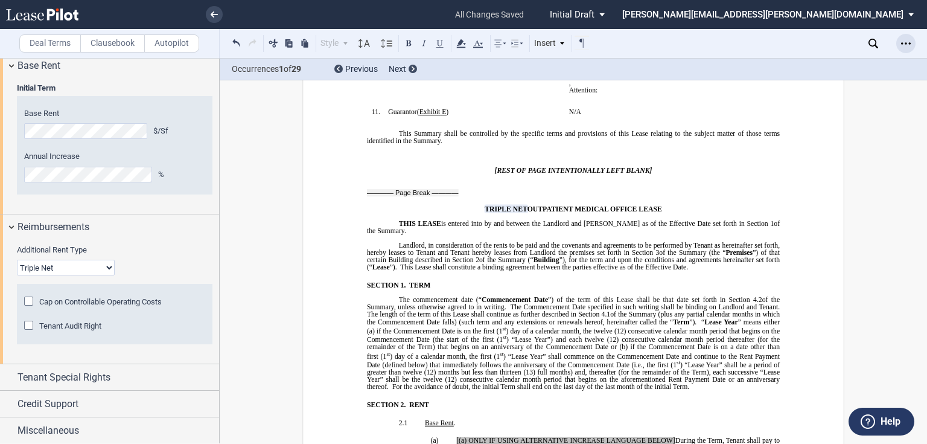
click at [914, 40] on div "Open Lease options menu" at bounding box center [905, 43] width 19 height 19
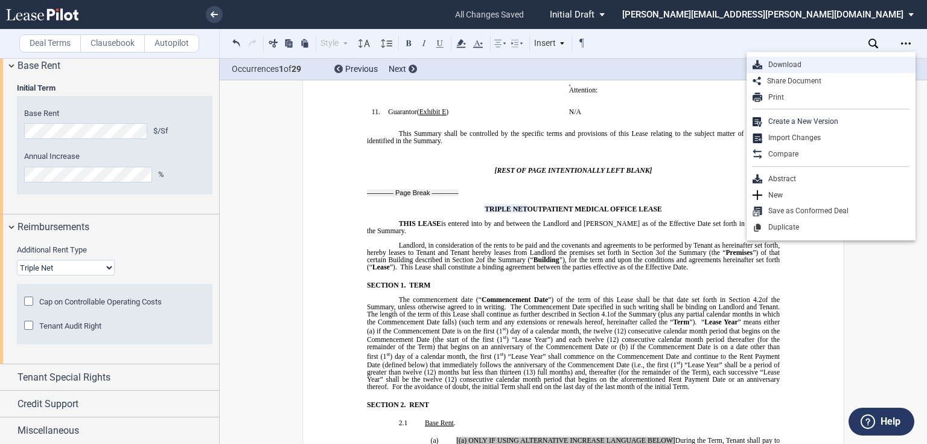
click at [847, 60] on div "Download" at bounding box center [835, 65] width 147 height 10
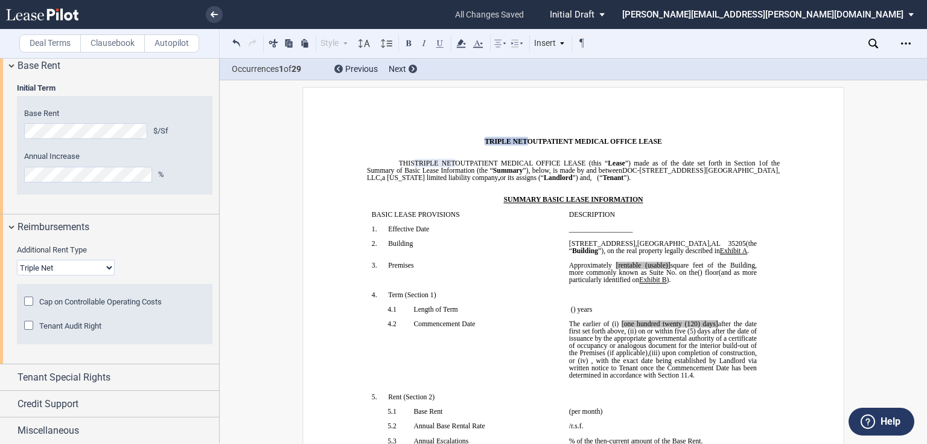
scroll to position [0, 0]
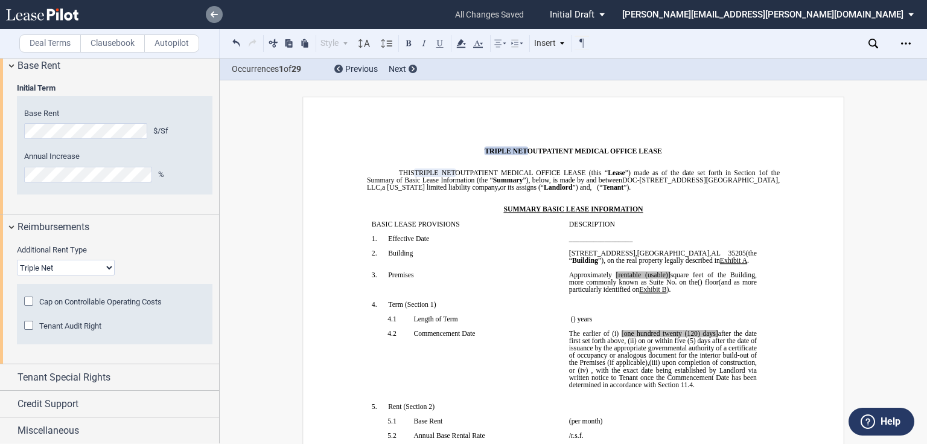
click at [211, 16] on icon at bounding box center [214, 14] width 7 height 6
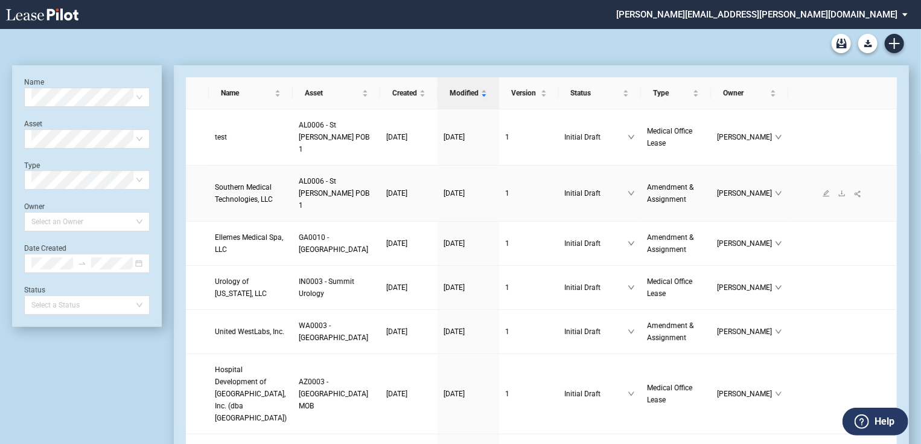
click at [299, 183] on span "AL0006 - St [PERSON_NAME] POB 1" at bounding box center [334, 193] width 71 height 33
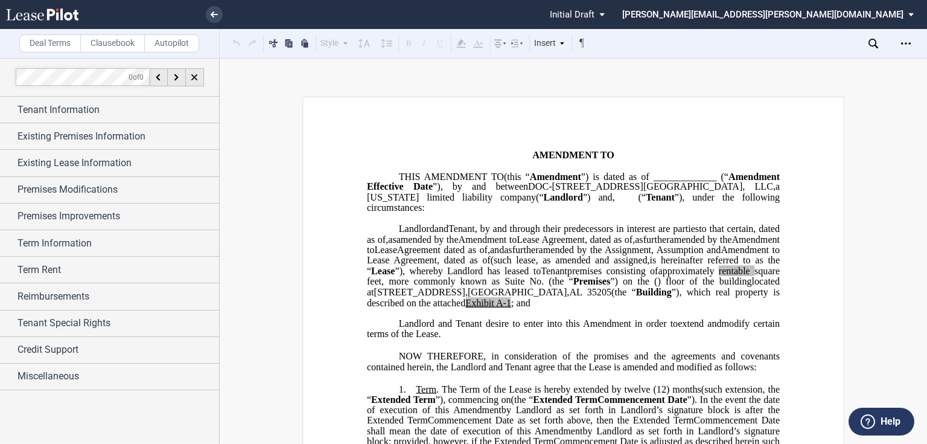
click at [555, 307] on span "”), which real property is described on the attached" at bounding box center [574, 296] width 415 height 21
drag, startPoint x: 635, startPoint y: 323, endPoint x: 689, endPoint y: 323, distance: 54.3
click at [689, 307] on span "”), which real property legally is described on the attached" at bounding box center [574, 296] width 415 height 21
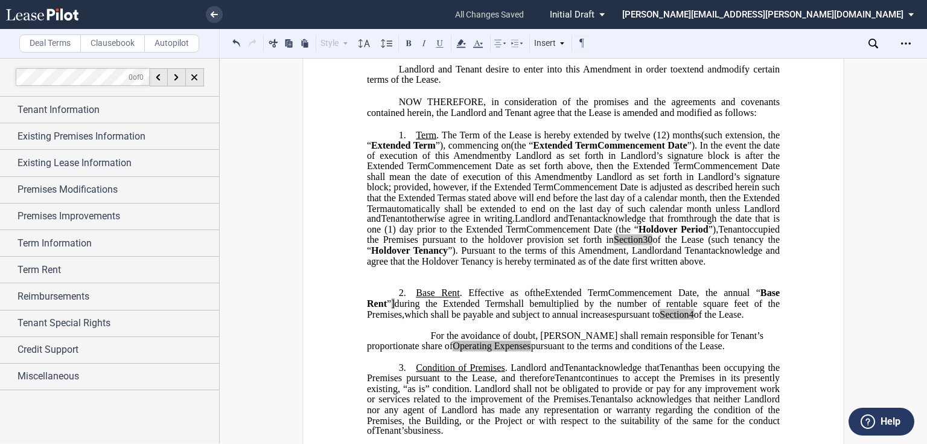
scroll to position [249, 0]
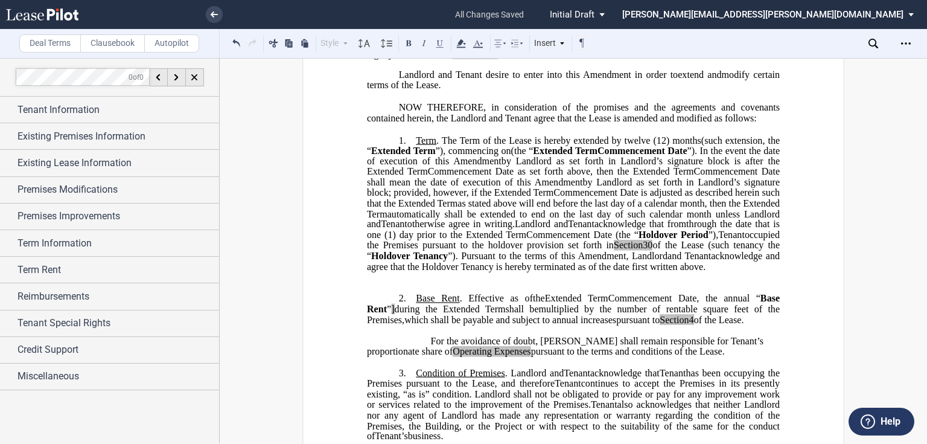
click at [402, 282] on p "﻿" at bounding box center [573, 277] width 413 height 10
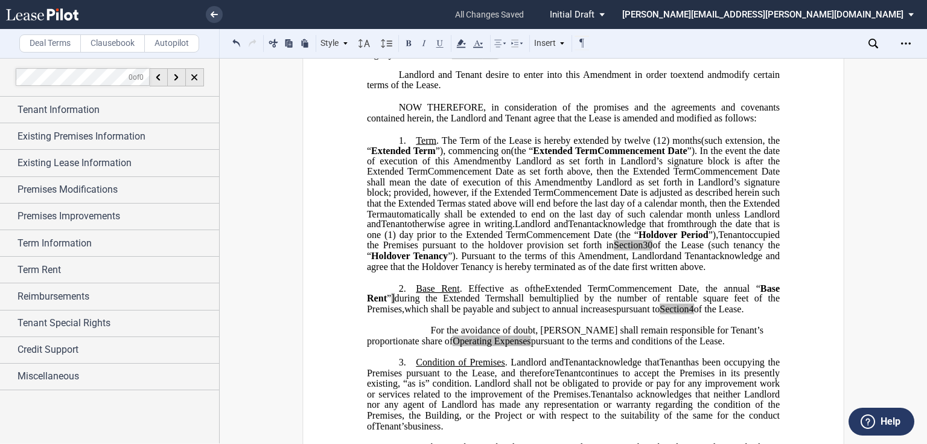
click at [394, 304] on span "]" at bounding box center [392, 298] width 3 height 11
click at [906, 45] on icon "Open Lease options menu" at bounding box center [906, 44] width 10 height 10
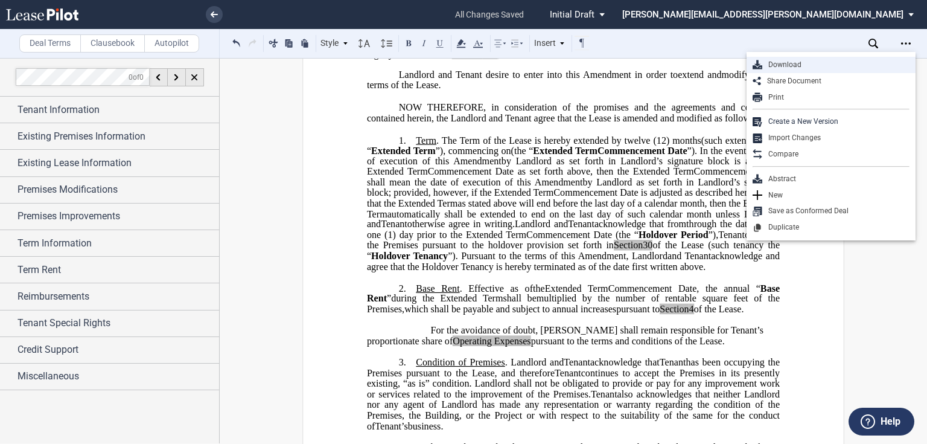
click at [838, 65] on div "Download" at bounding box center [835, 65] width 147 height 10
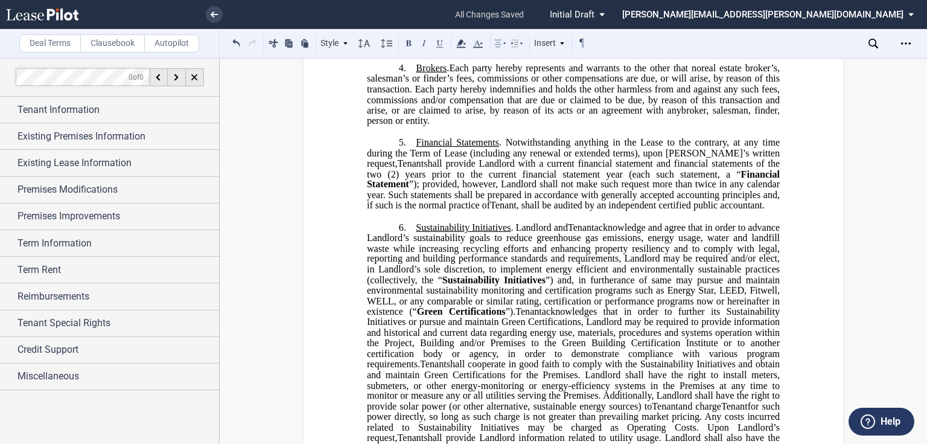
scroll to position [869, 0]
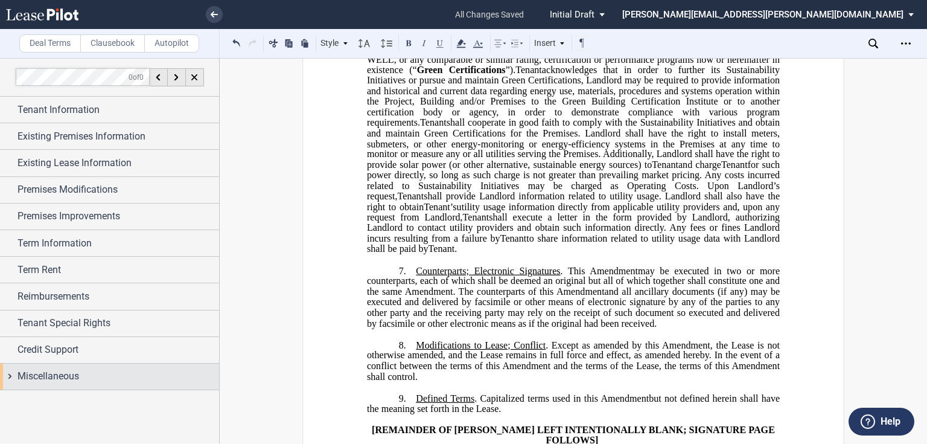
drag, startPoint x: 14, startPoint y: 374, endPoint x: 63, endPoint y: 378, distance: 49.1
click at [14, 374] on div "Miscellaneous" at bounding box center [109, 376] width 219 height 26
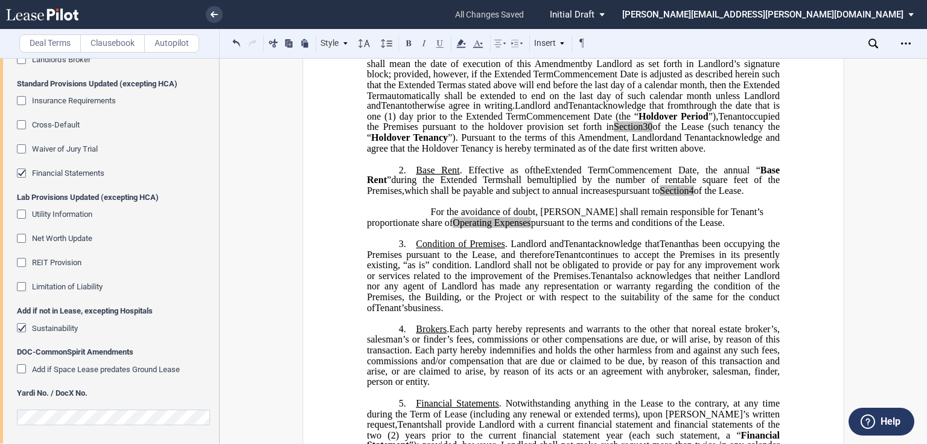
scroll to position [434, 0]
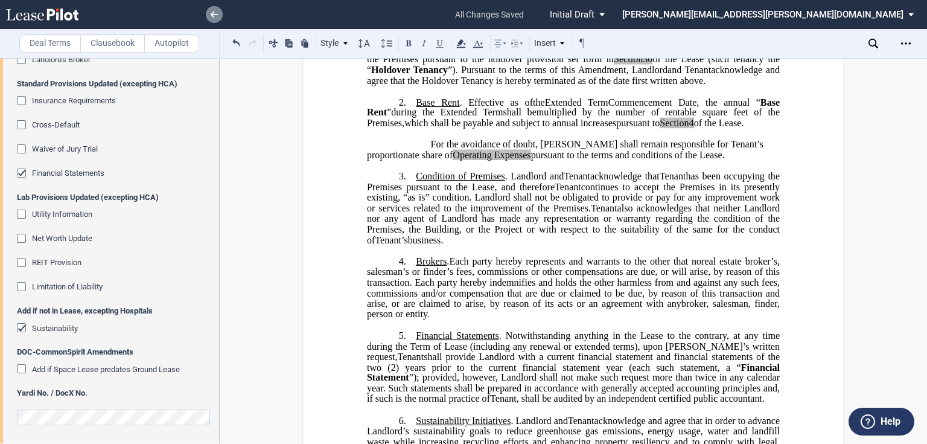
click at [215, 12] on icon at bounding box center [214, 14] width 7 height 6
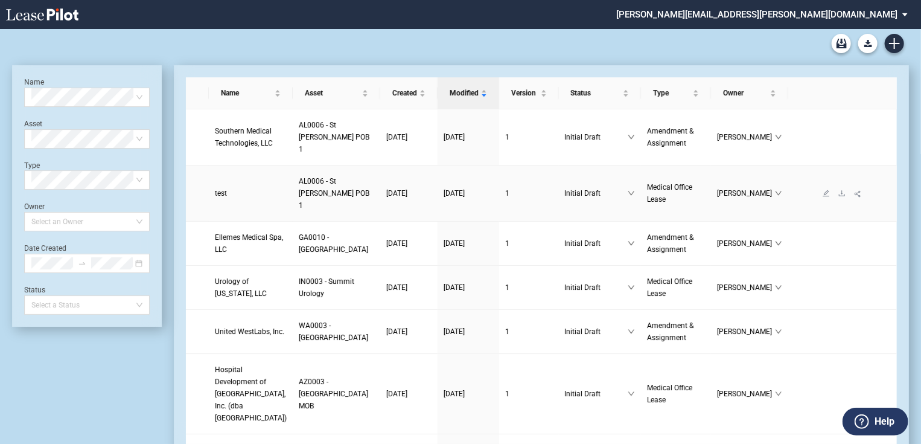
click at [223, 197] on span "test" at bounding box center [221, 193] width 12 height 8
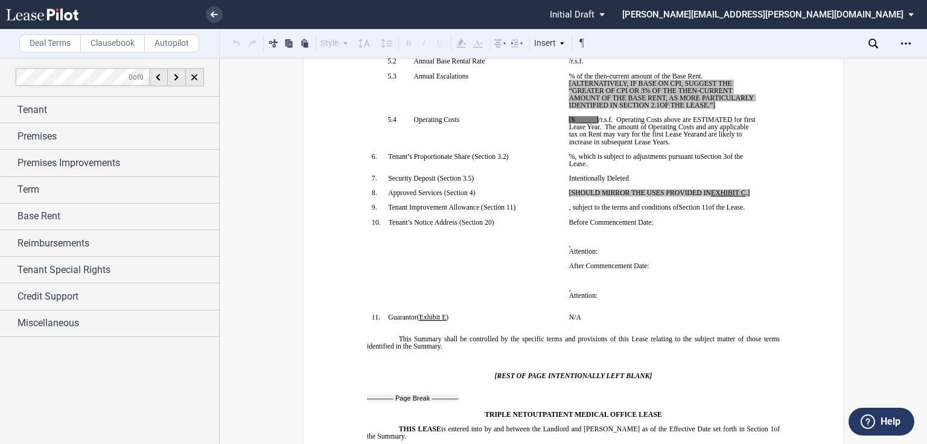
scroll to position [386, 0]
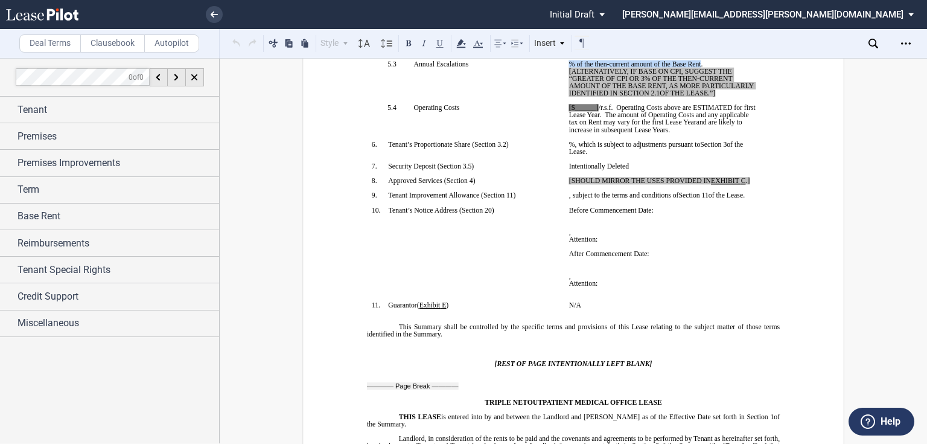
click at [569, 97] on span "﻿ ﻿ % of the then-current amount of the Base Rent. [ALTERNATIVELY, IF BASE ON C…" at bounding box center [662, 78] width 186 height 37
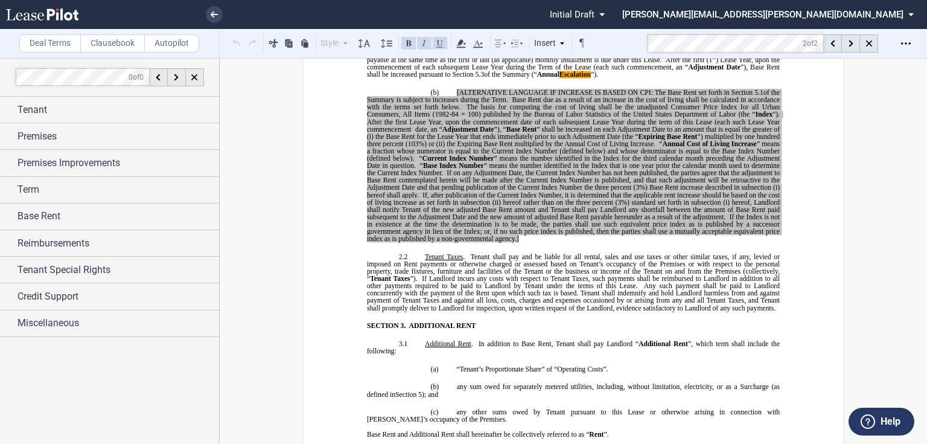
scroll to position [1060, 0]
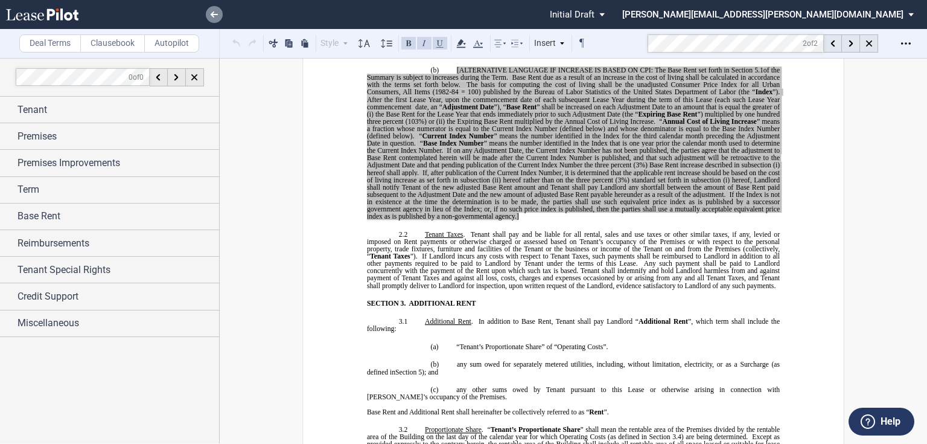
click at [217, 13] on icon at bounding box center [214, 14] width 7 height 6
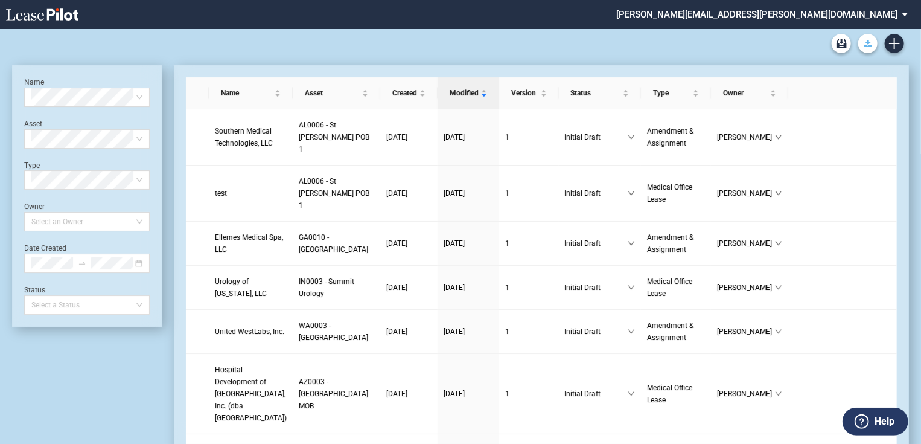
click at [865, 46] on use "Download Blank Form" at bounding box center [868, 43] width 8 height 7
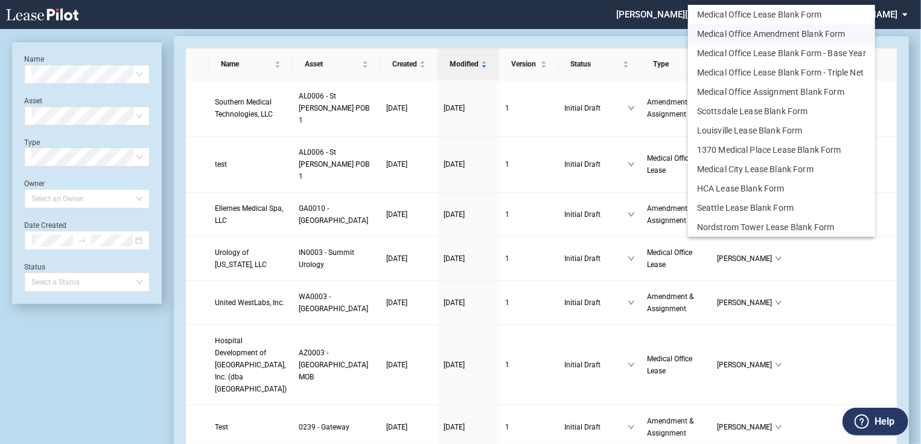
click at [804, 32] on button "Medical Office Amendment Blank Form" at bounding box center [781, 33] width 187 height 19
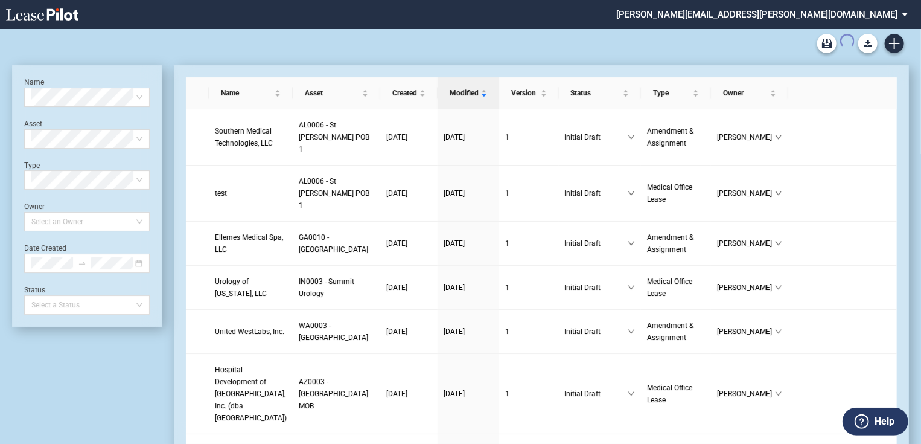
scroll to position [29, 0]
click at [867, 43] on use "Download Blank Form" at bounding box center [868, 43] width 8 height 7
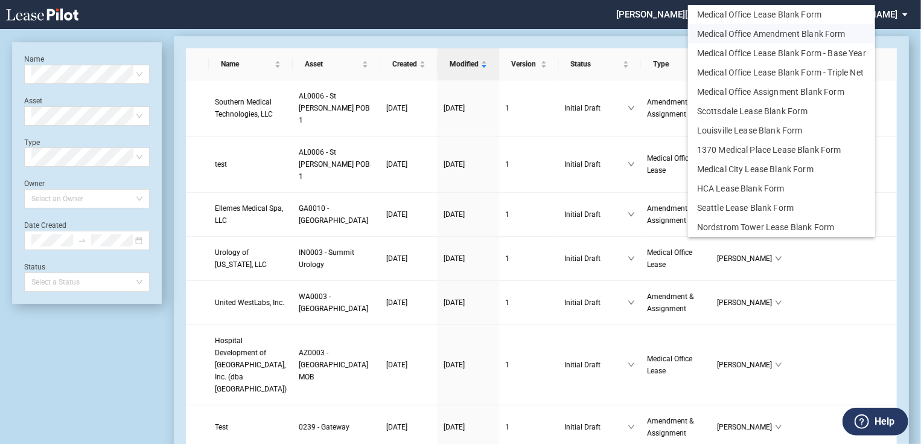
click at [777, 34] on button "Medical Office Amendment Blank Form" at bounding box center [781, 33] width 187 height 19
